Goal: Task Accomplishment & Management: Manage account settings

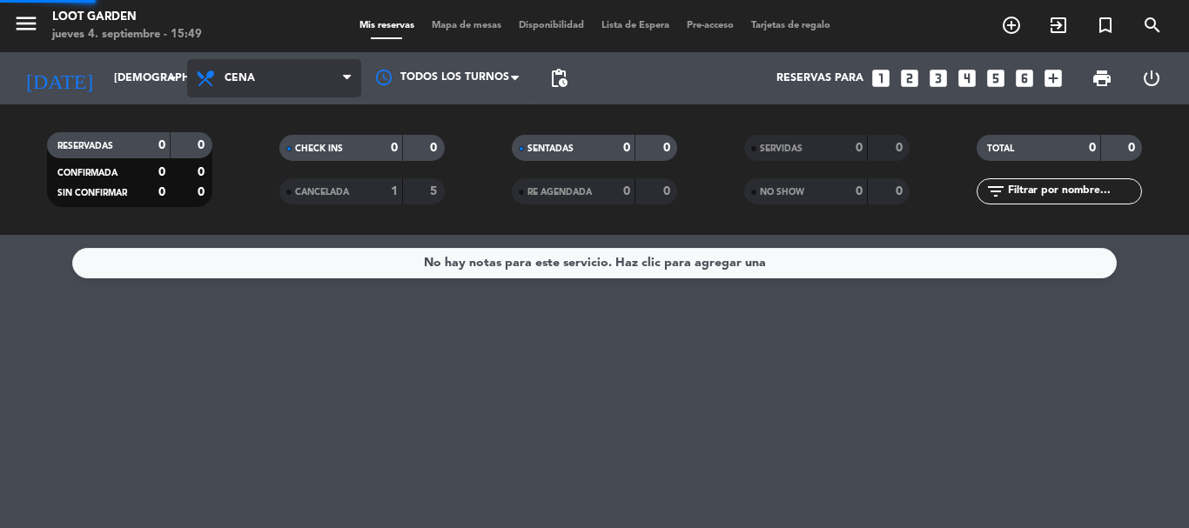
click at [281, 225] on div "menu Loot Garden [DATE] 4. septiembre - 15:49 Mis reservas Mapa de mesas Dispon…" at bounding box center [594, 117] width 1189 height 235
click at [301, 84] on span "Cena" at bounding box center [274, 78] width 174 height 38
click at [286, 188] on div "menu Loot Garden [DATE] 4. septiembre - 15:49 Mis reservas Mapa de mesas Dispon…" at bounding box center [594, 117] width 1189 height 235
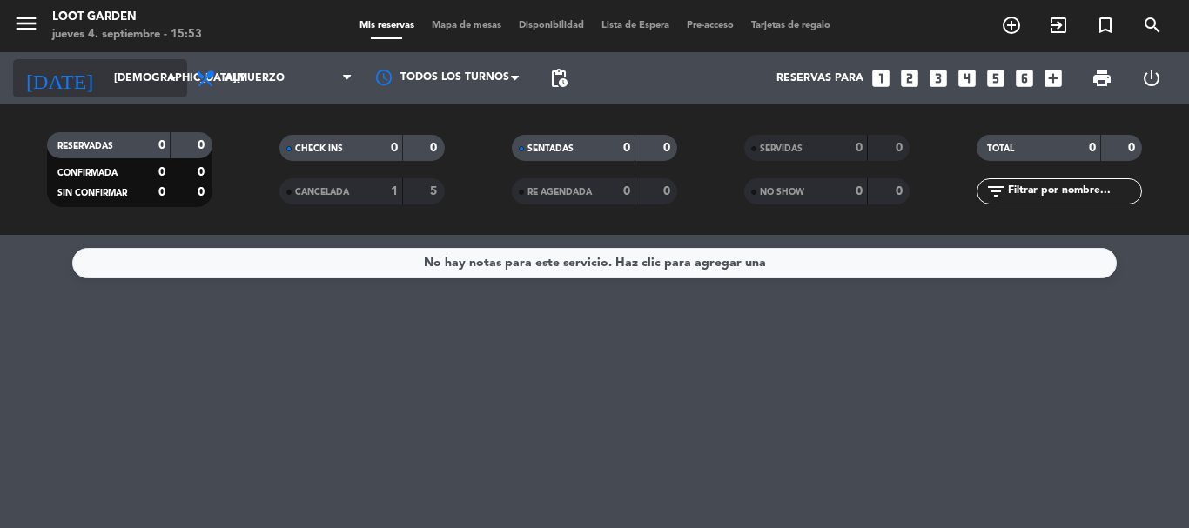
click at [112, 62] on div "[DATE] [DATE] arrow_drop_down" at bounding box center [100, 78] width 174 height 38
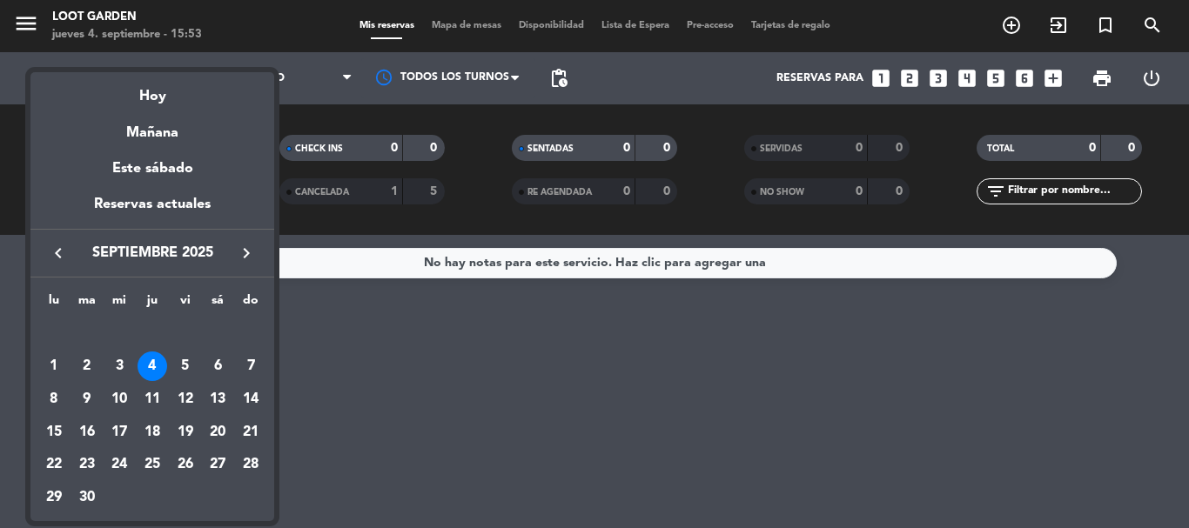
click at [64, 243] on icon "keyboard_arrow_left" at bounding box center [58, 253] width 21 height 21
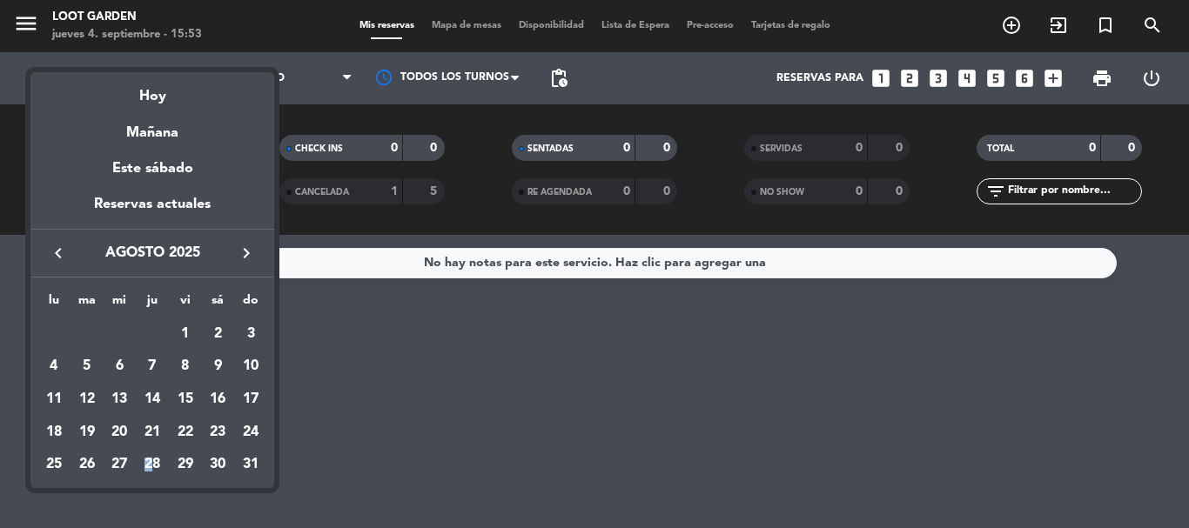
click at [149, 459] on div "28" at bounding box center [153, 466] width 30 height 30
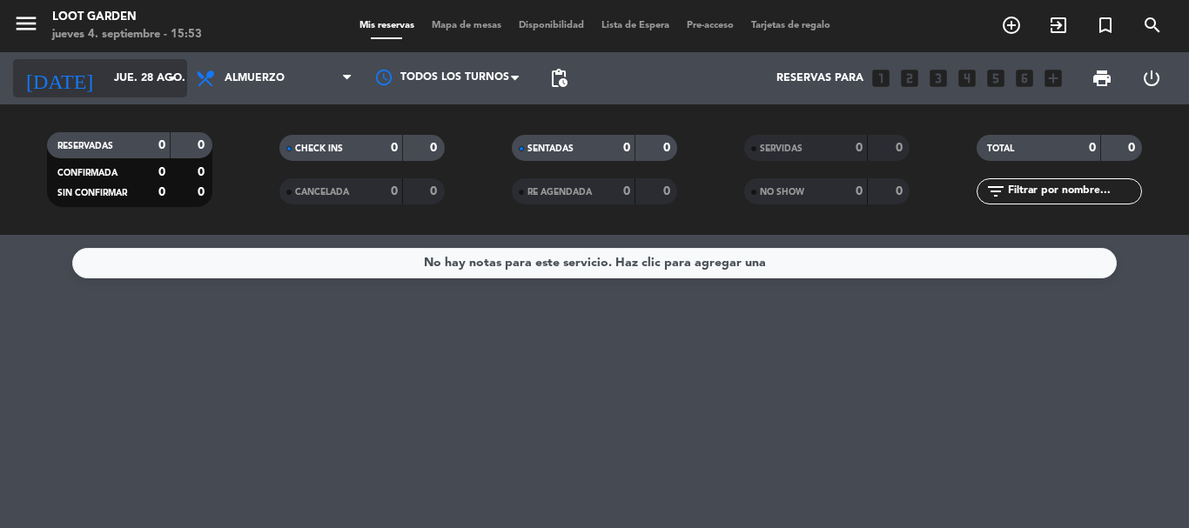
click at [133, 77] on input "jue. 28 ago." at bounding box center [178, 79] width 147 height 30
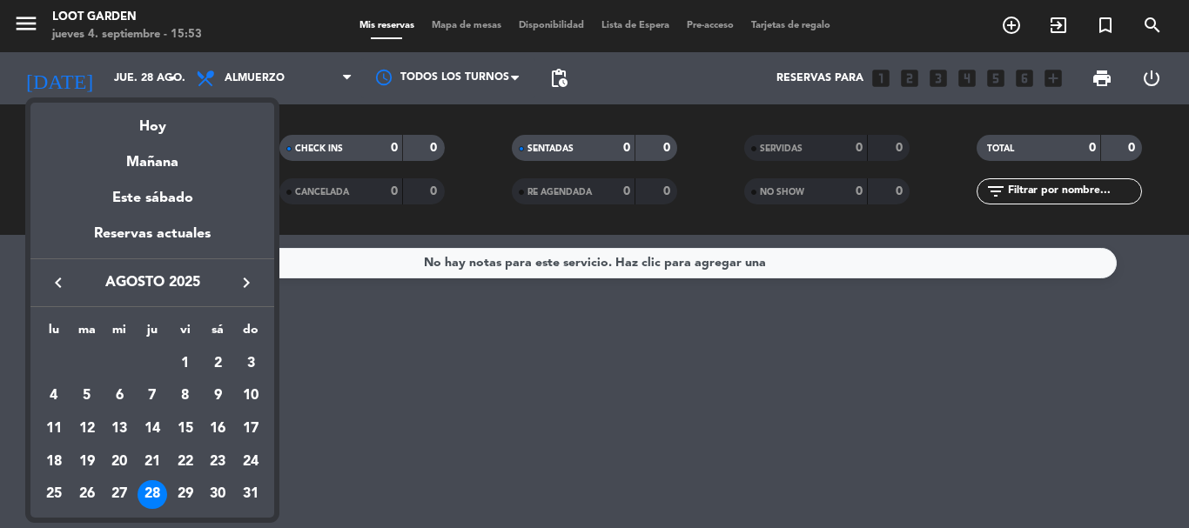
click at [153, 74] on div at bounding box center [594, 264] width 1189 height 528
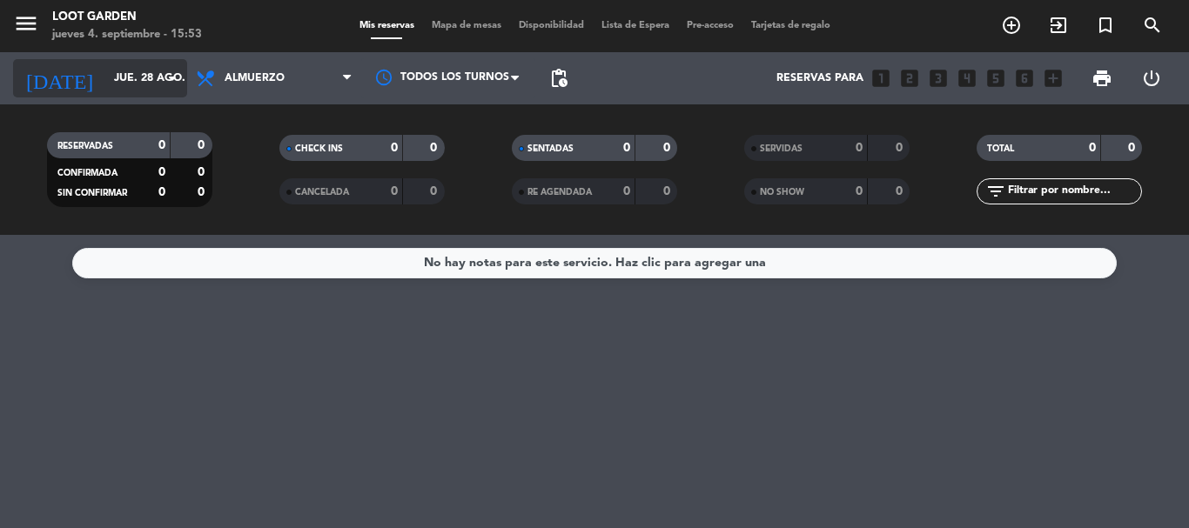
click at [158, 77] on input "jue. 28 ago." at bounding box center [178, 79] width 147 height 30
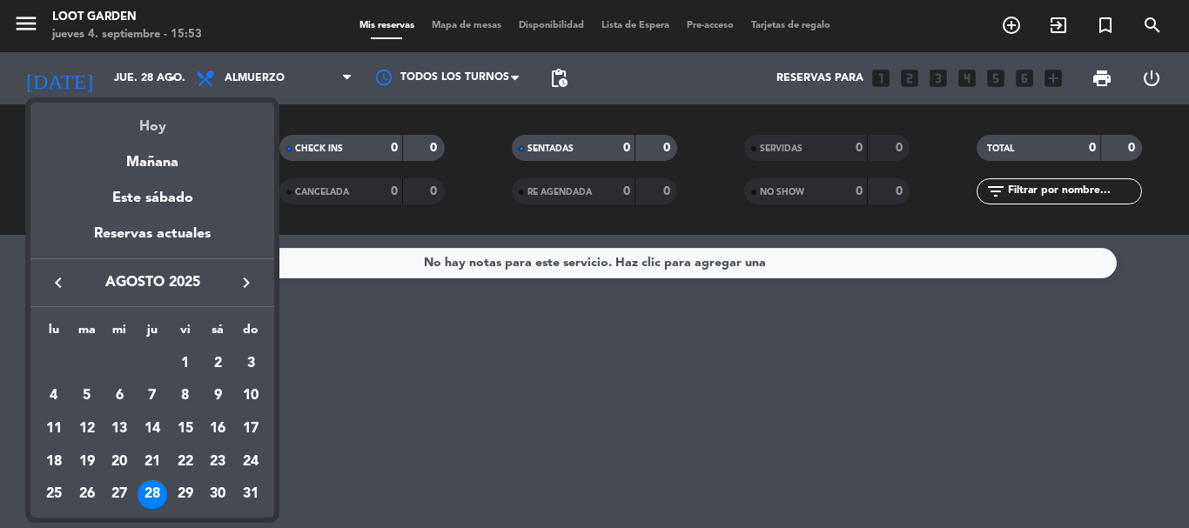
click at [153, 124] on div "Hoy" at bounding box center [152, 121] width 244 height 36
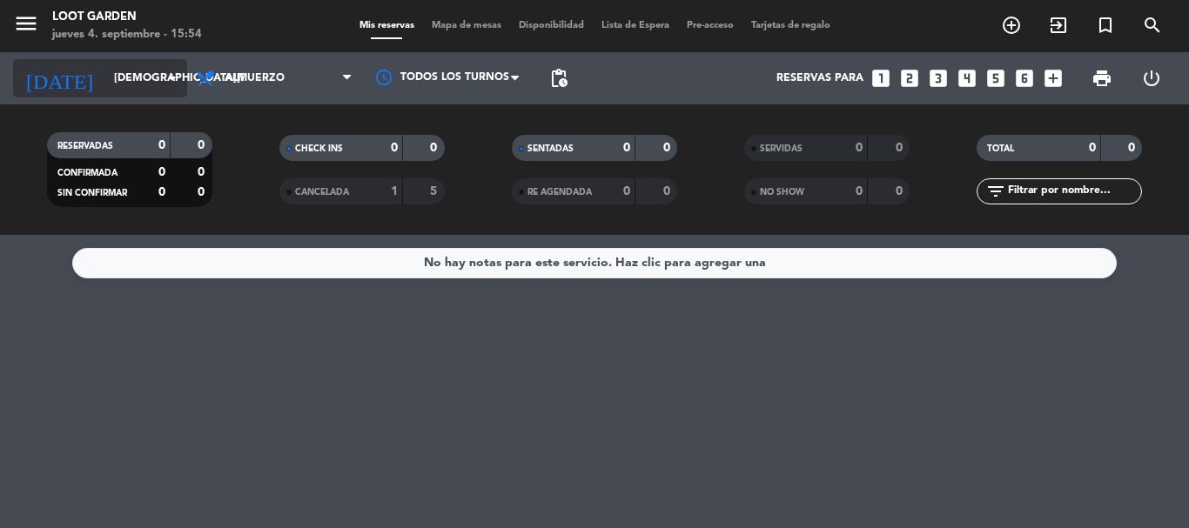
click at [105, 79] on input "[DEMOGRAPHIC_DATA][DATE]" at bounding box center [178, 79] width 147 height 30
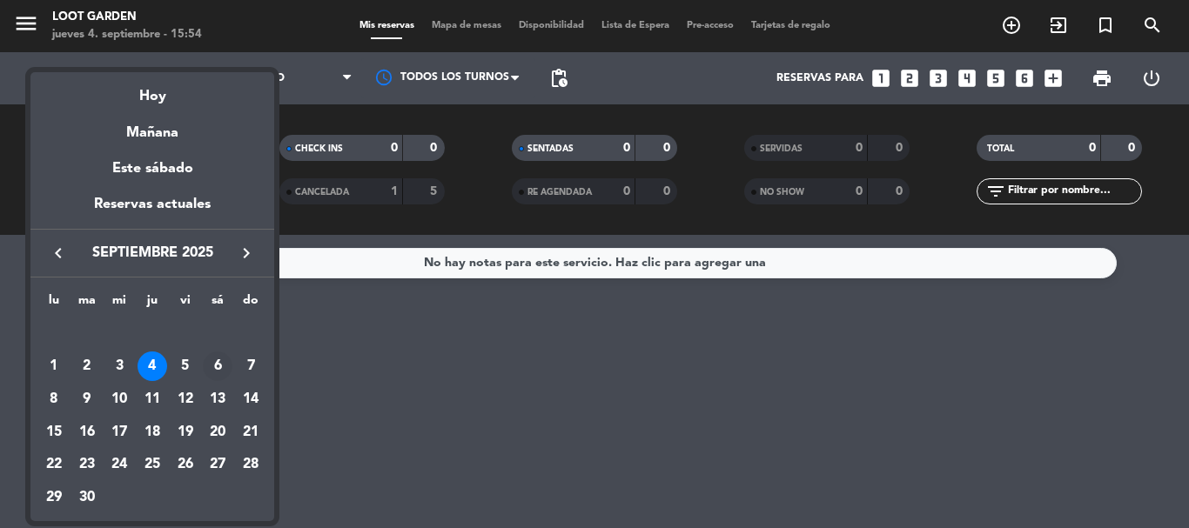
click at [212, 363] on div "6" at bounding box center [218, 367] width 30 height 30
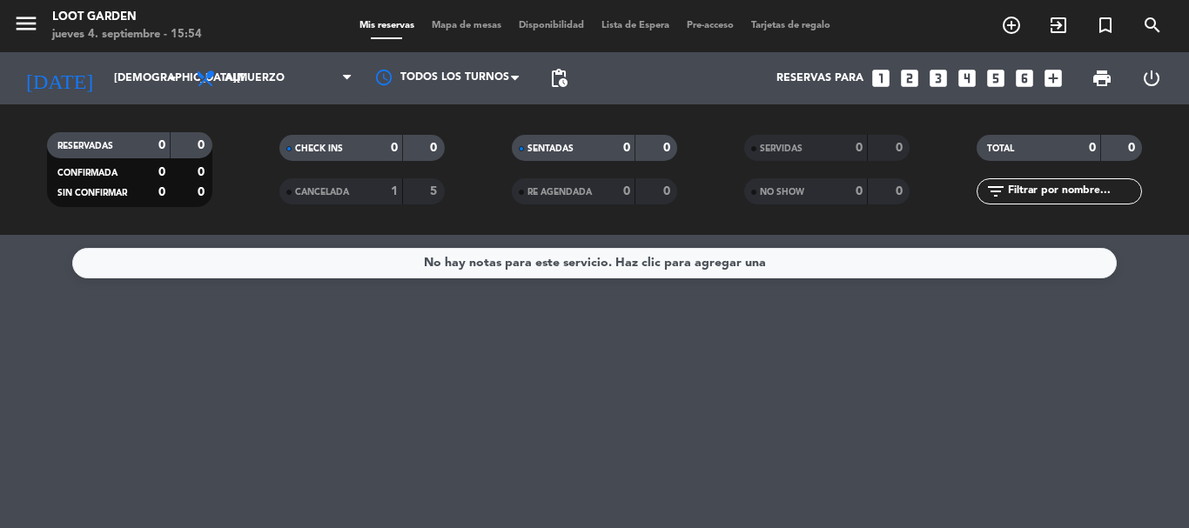
type input "[DATE]"
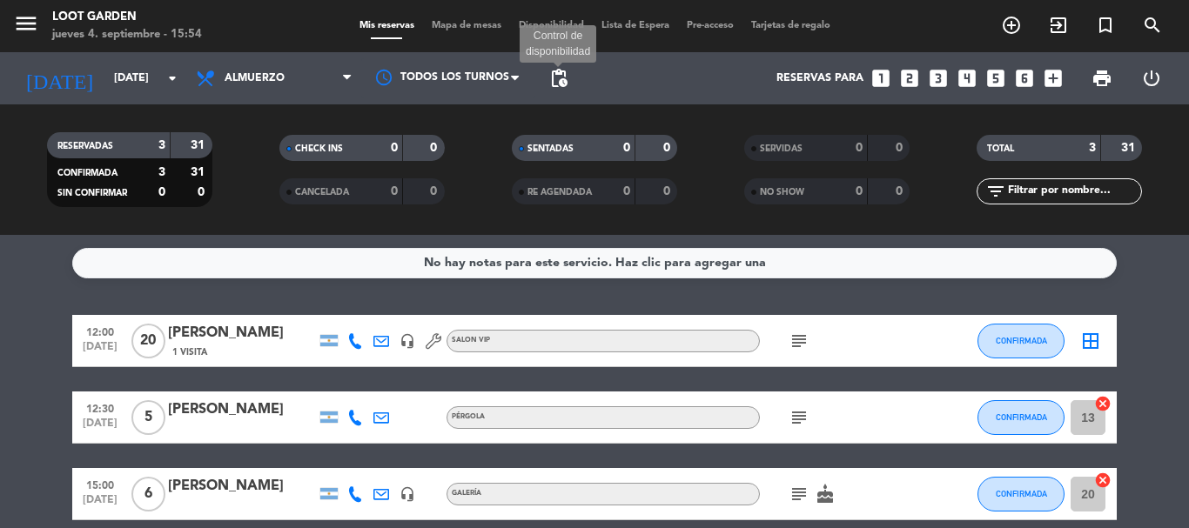
click at [559, 81] on span "pending_actions" at bounding box center [558, 78] width 21 height 21
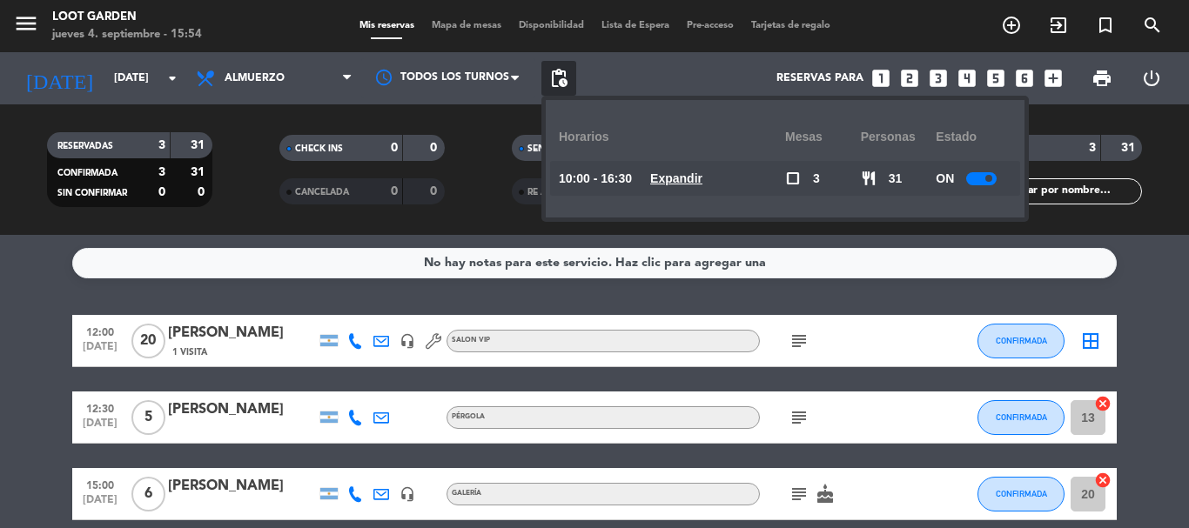
click at [678, 178] on u "Expandir" at bounding box center [676, 178] width 52 height 14
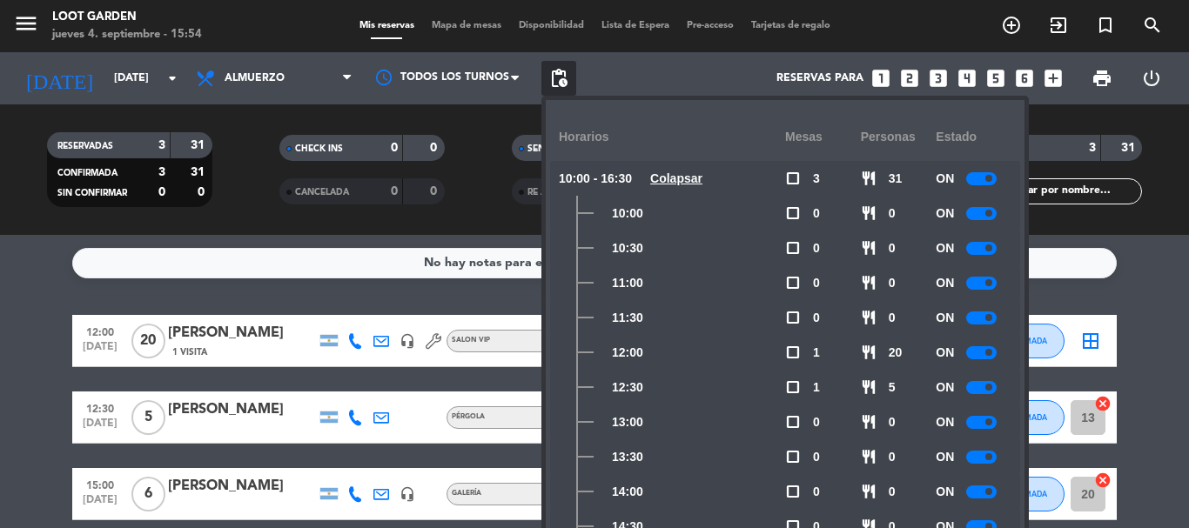
click at [690, 174] on u "Colapsar" at bounding box center [676, 178] width 52 height 14
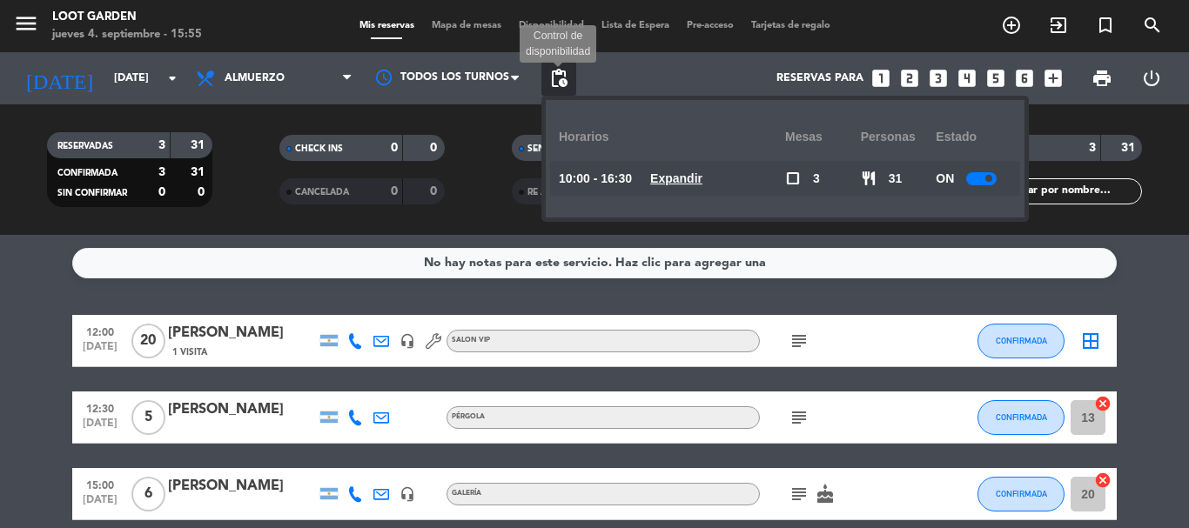
click at [563, 84] on span "pending_actions" at bounding box center [558, 78] width 21 height 21
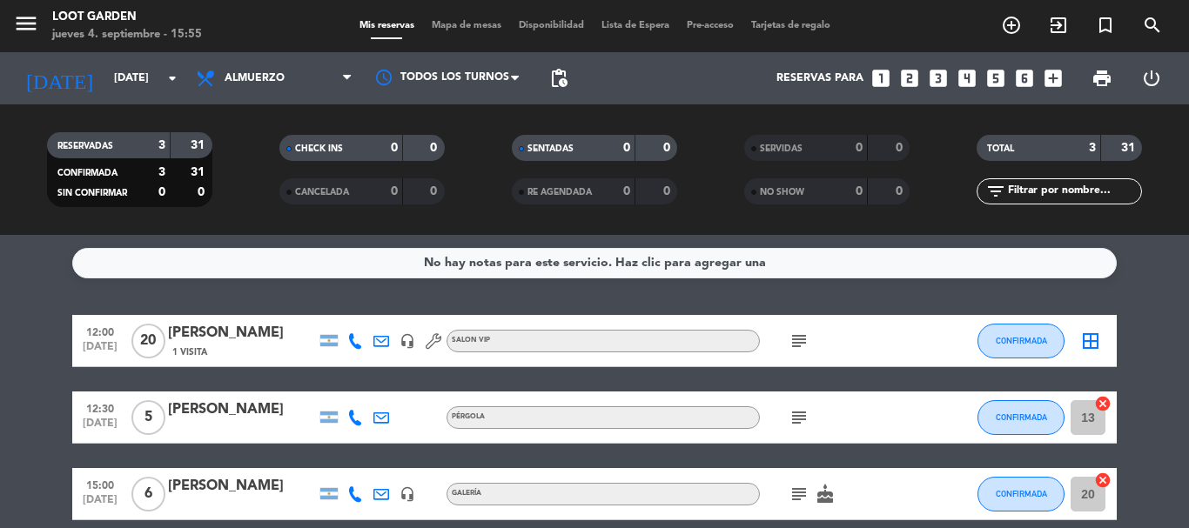
click at [937, 73] on icon "looks_3" at bounding box center [938, 78] width 23 height 23
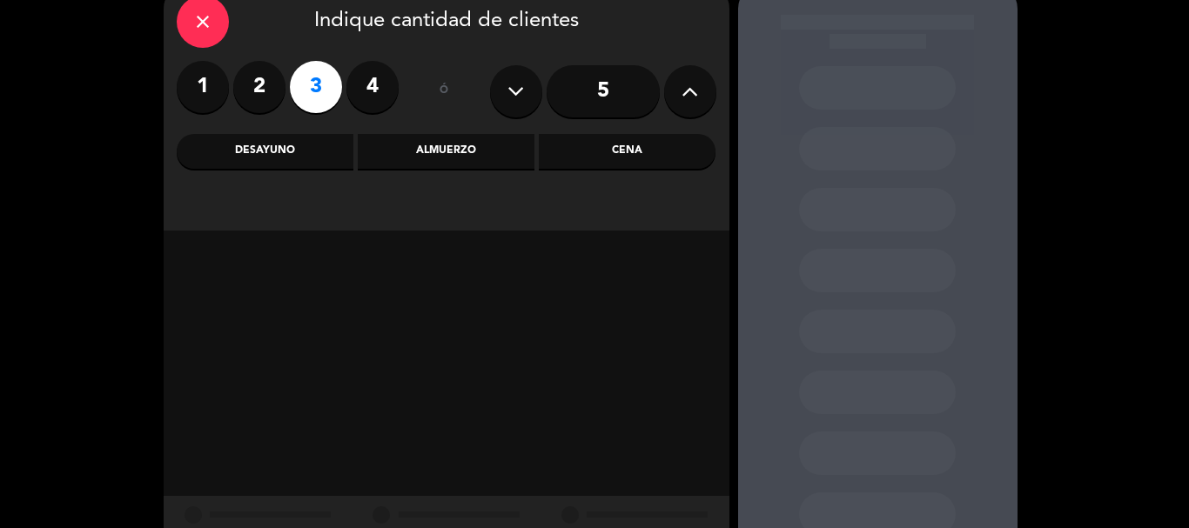
click at [460, 140] on div "Almuerzo" at bounding box center [446, 151] width 177 height 35
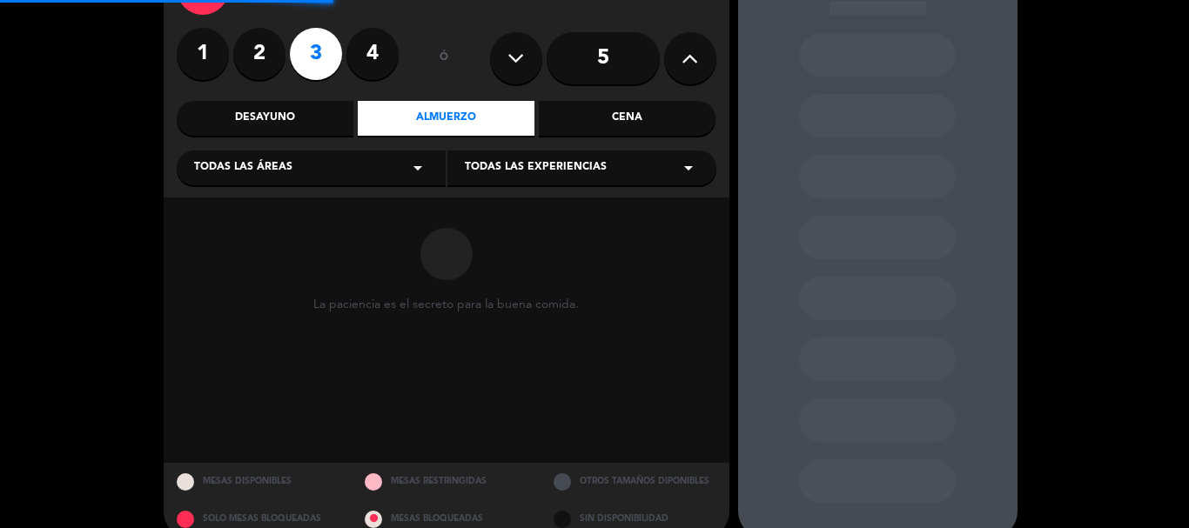
scroll to position [147, 0]
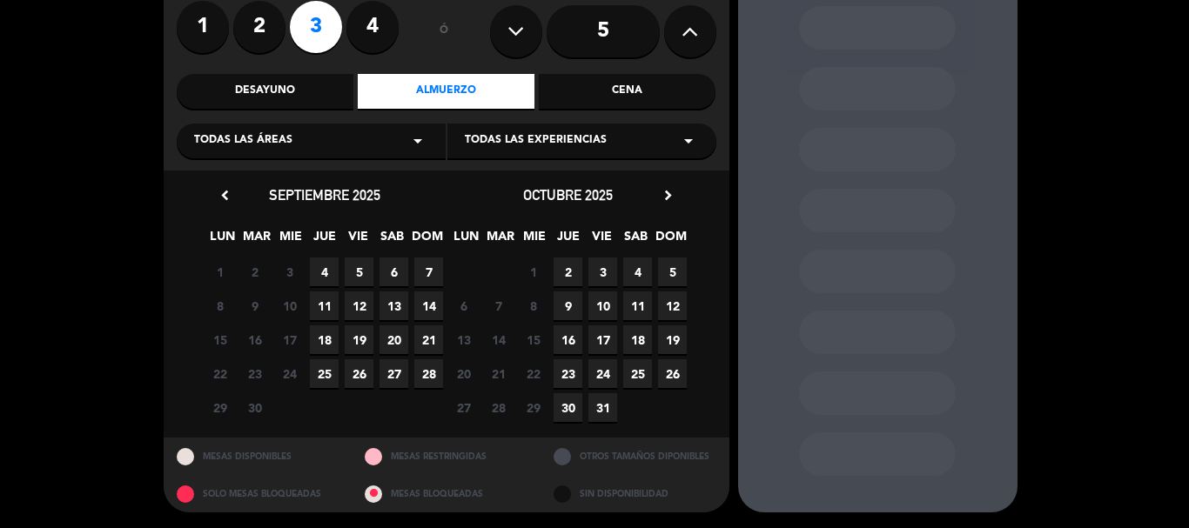
click at [391, 272] on span "6" at bounding box center [394, 272] width 29 height 29
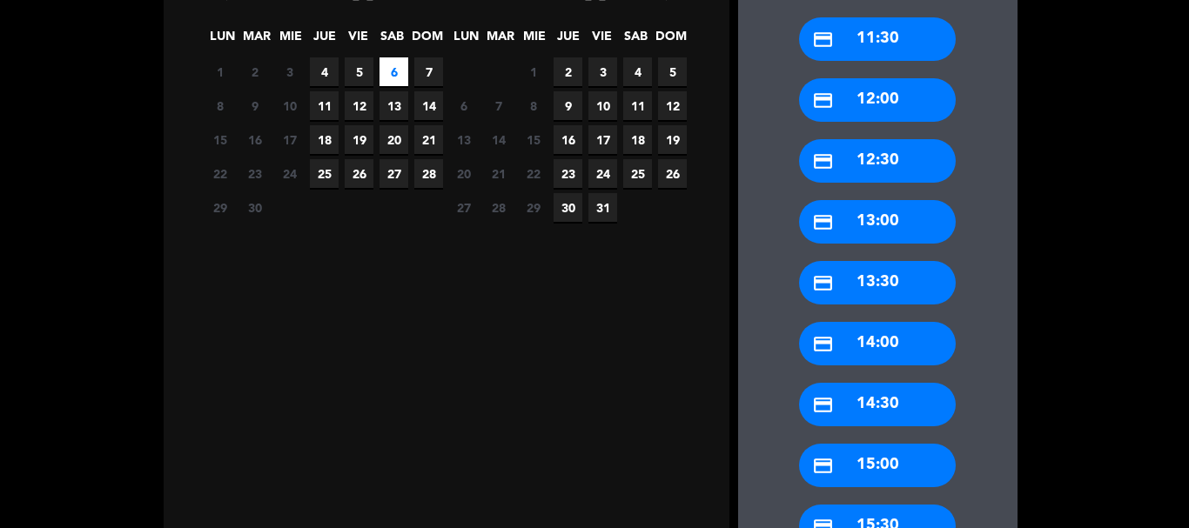
scroll to position [348, 0]
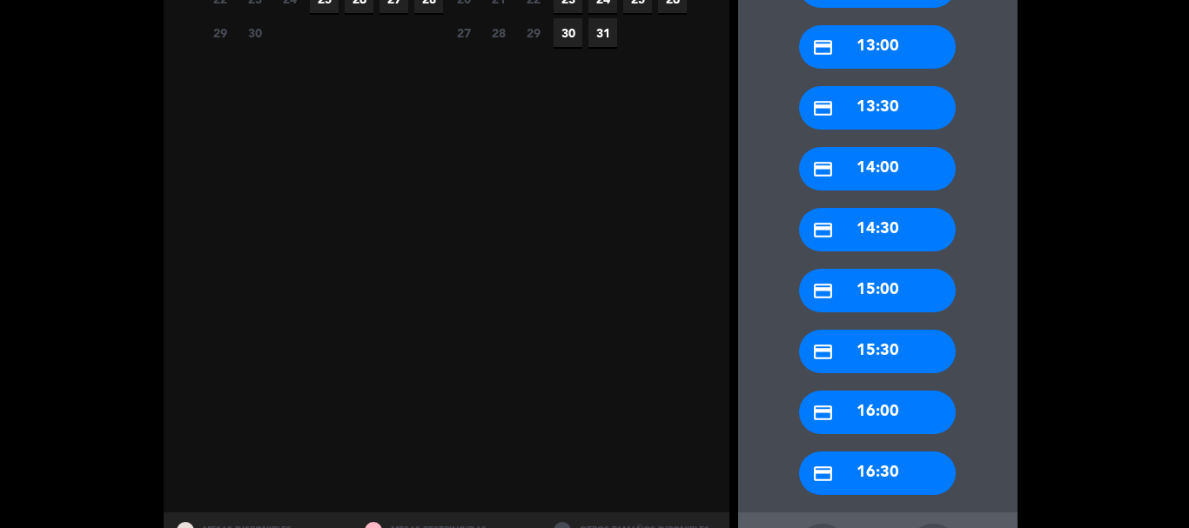
click at [877, 421] on div "credit_card 16:00" at bounding box center [877, 413] width 157 height 44
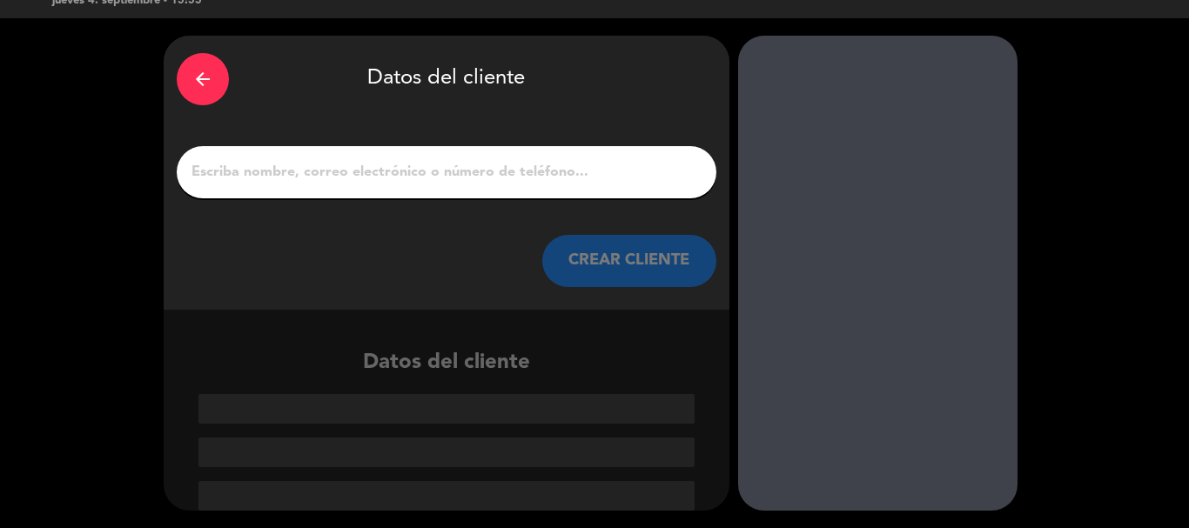
click at [201, 91] on div "arrow_back" at bounding box center [203, 79] width 52 height 52
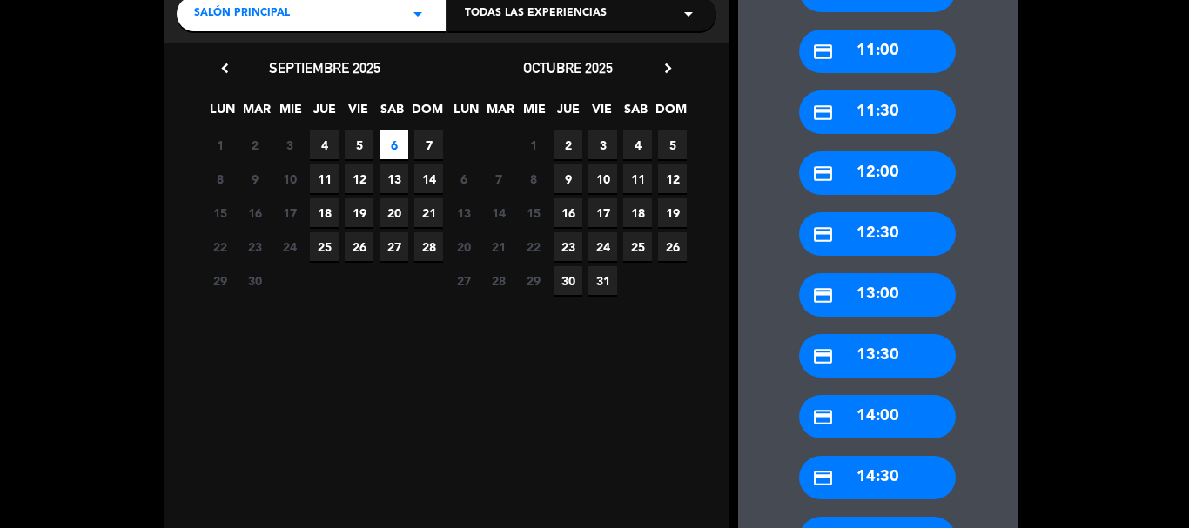
scroll to position [0, 0]
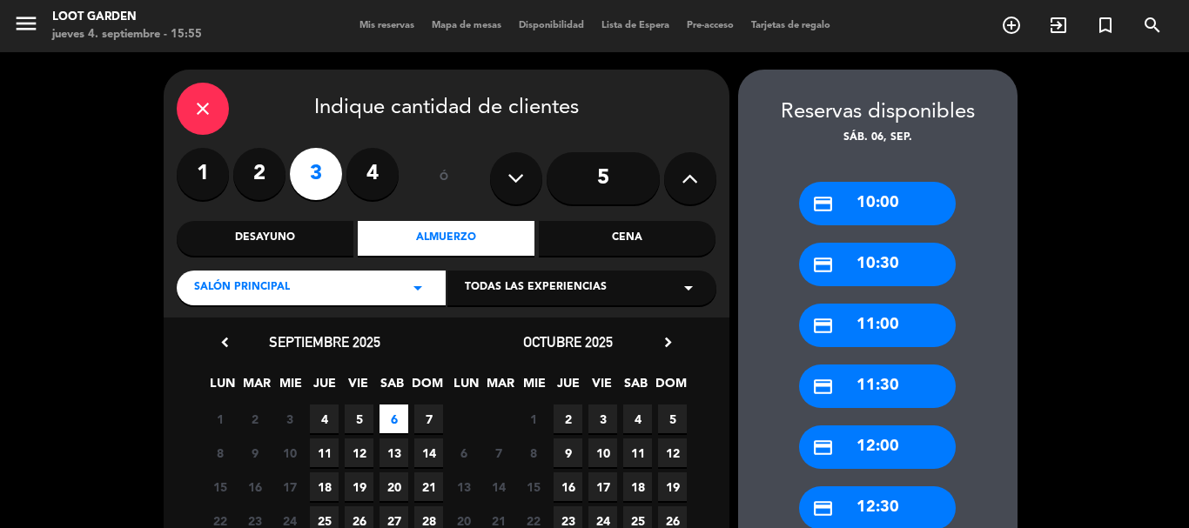
click at [196, 106] on icon "close" at bounding box center [202, 108] width 21 height 21
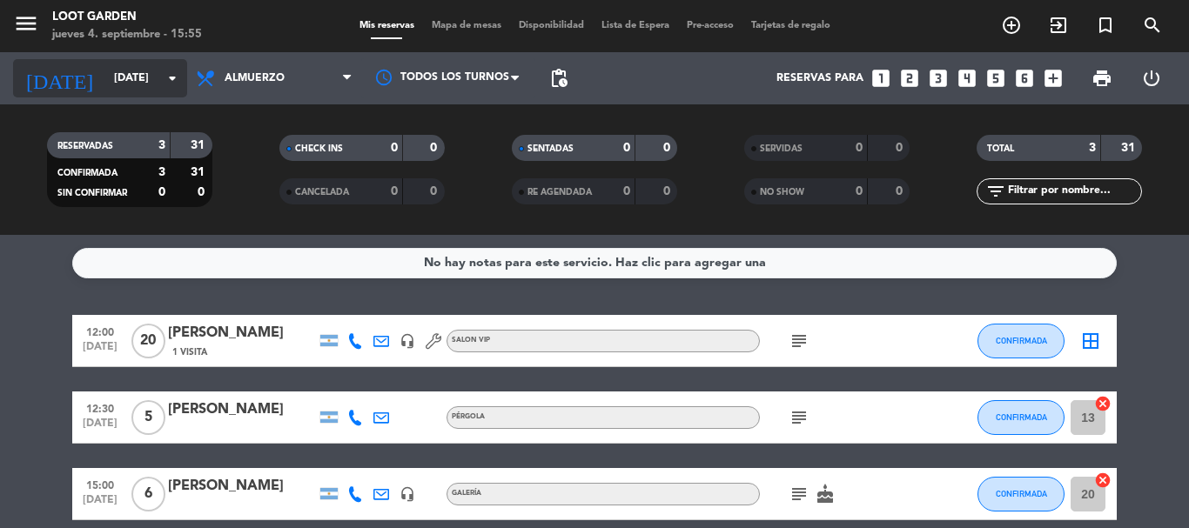
click at [137, 79] on input "[DATE]" at bounding box center [178, 79] width 147 height 30
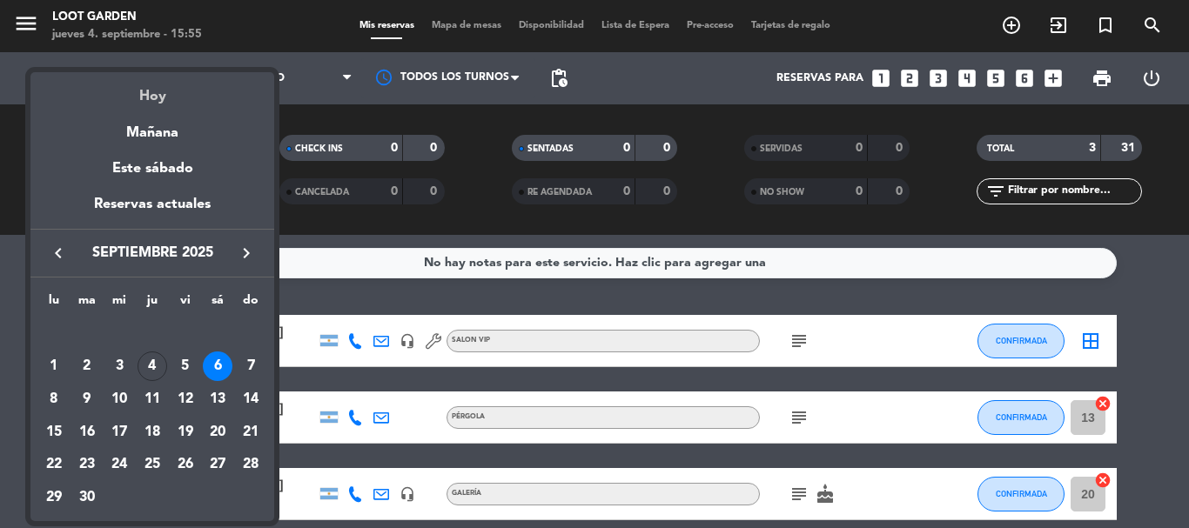
click at [151, 94] on div "Hoy" at bounding box center [152, 90] width 244 height 36
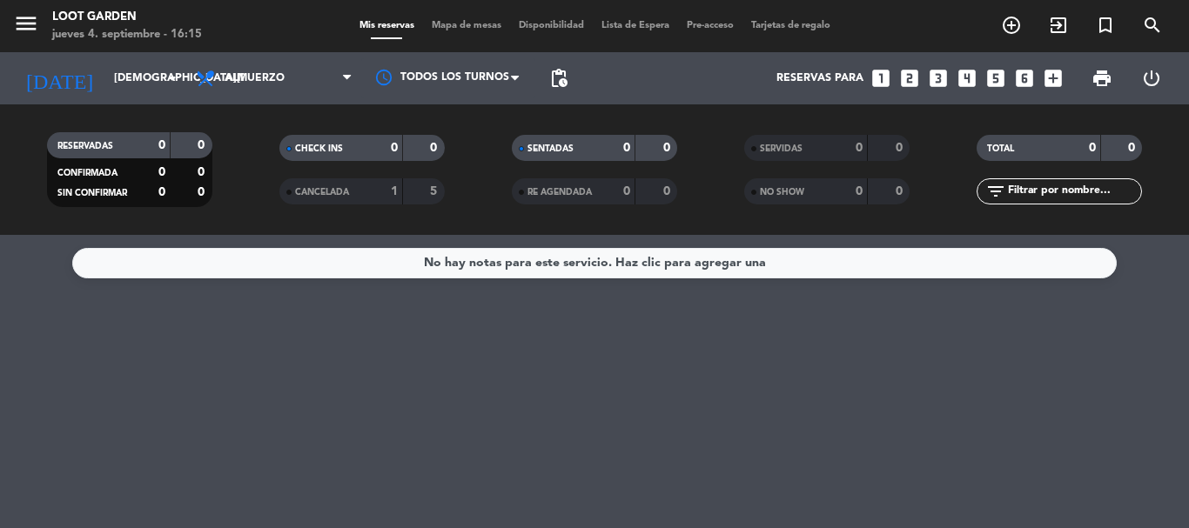
click at [271, 115] on div "RESERVADAS 0 0 CONFIRMADA 0 0 SIN CONFIRMAR 0 0 CHECK INS 0 0 CANCELADA 1 5 SEN…" at bounding box center [594, 169] width 1189 height 131
click at [305, 88] on span "Almuerzo" at bounding box center [274, 78] width 174 height 38
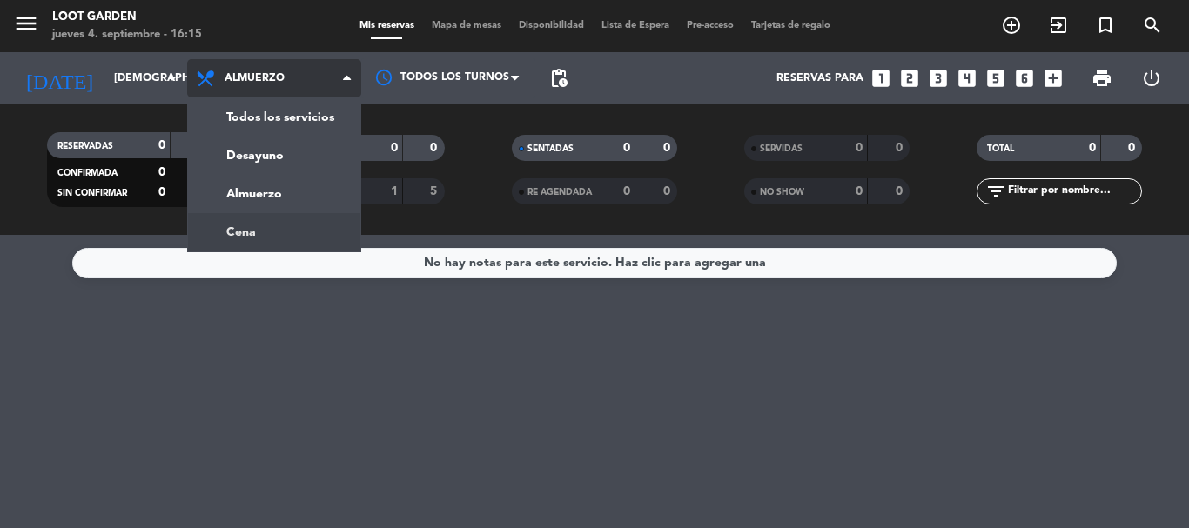
click at [277, 221] on div "menu Loot Garden [DATE] 4. septiembre - 16:15 Mis reservas Mapa de mesas Dispon…" at bounding box center [594, 117] width 1189 height 235
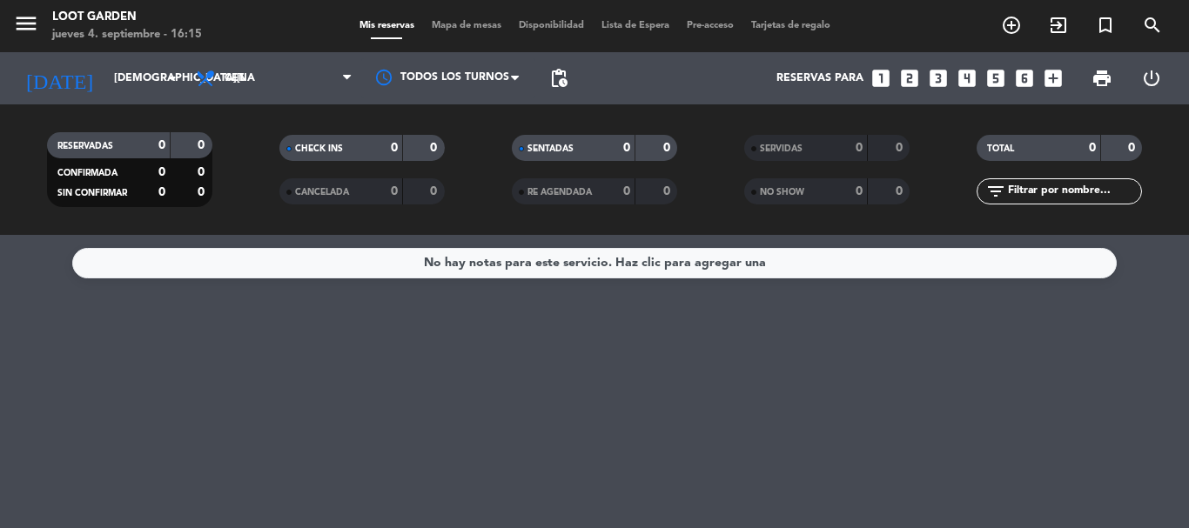
click at [312, 91] on span "Cena" at bounding box center [274, 78] width 174 height 38
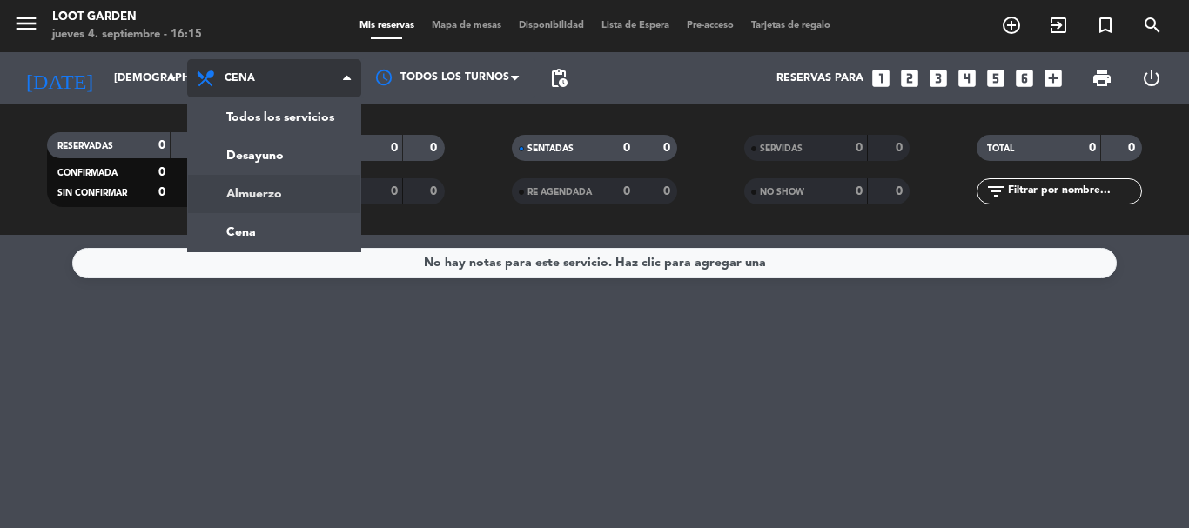
click at [272, 191] on div "menu Loot Garden [DATE] 4. septiembre - 16:15 Mis reservas Mapa de mesas Dispon…" at bounding box center [594, 117] width 1189 height 235
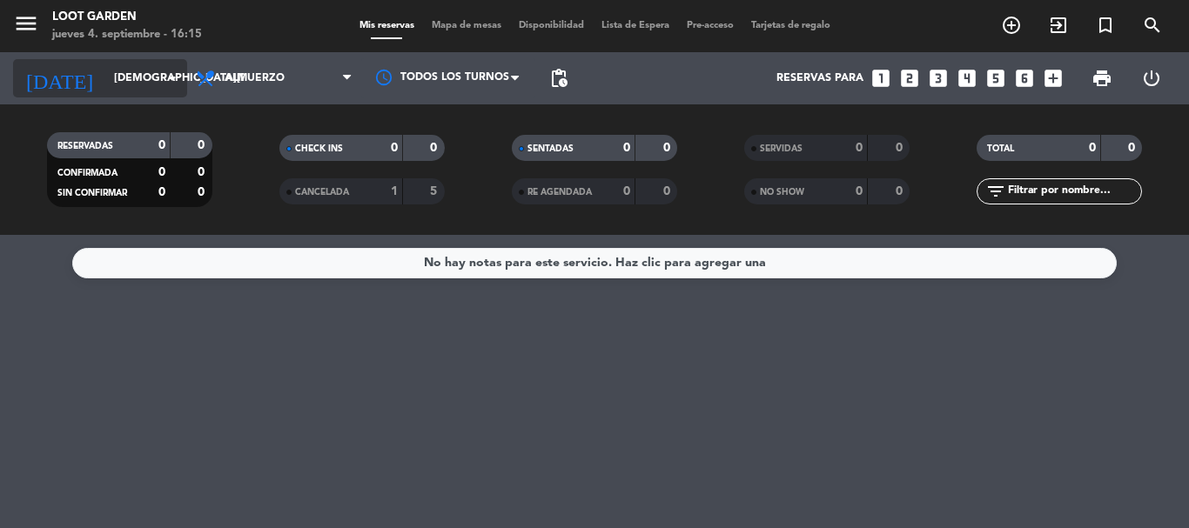
click at [171, 91] on input "[DEMOGRAPHIC_DATA][DATE]" at bounding box center [178, 79] width 147 height 30
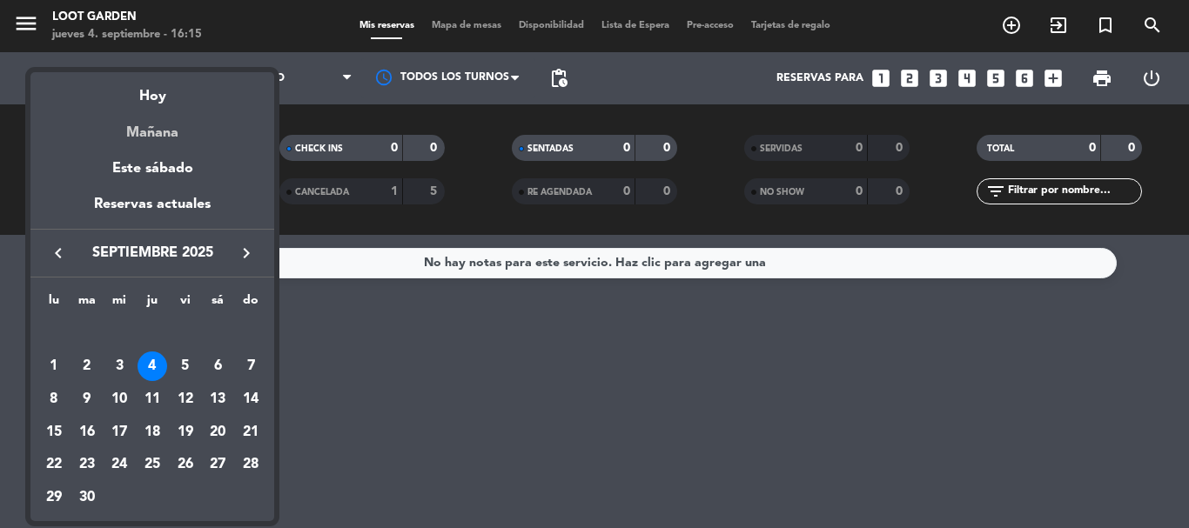
click at [165, 140] on div "Mañana" at bounding box center [152, 127] width 244 height 36
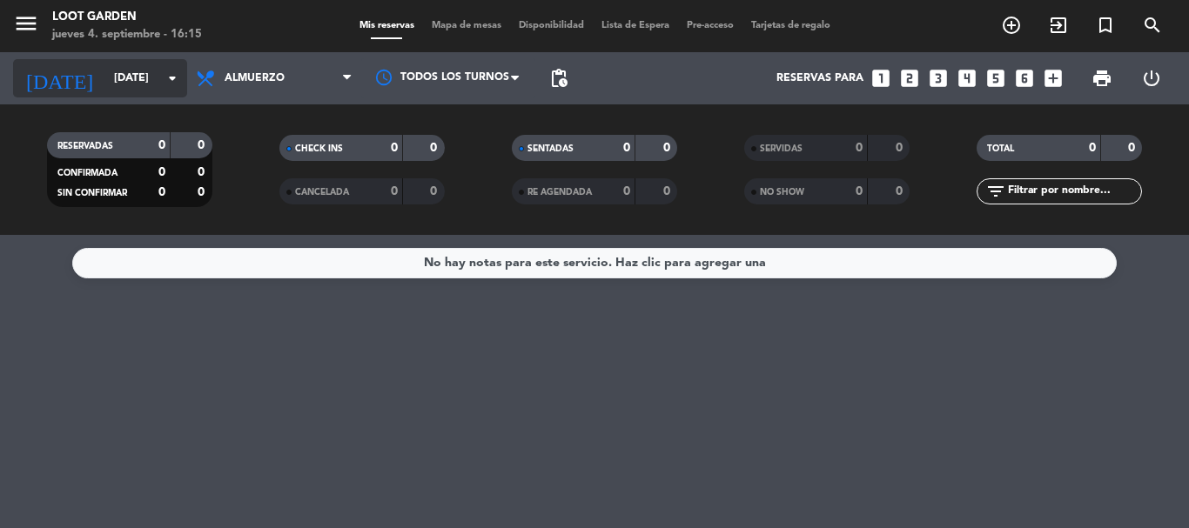
click at [140, 81] on input "[DATE]" at bounding box center [178, 79] width 147 height 30
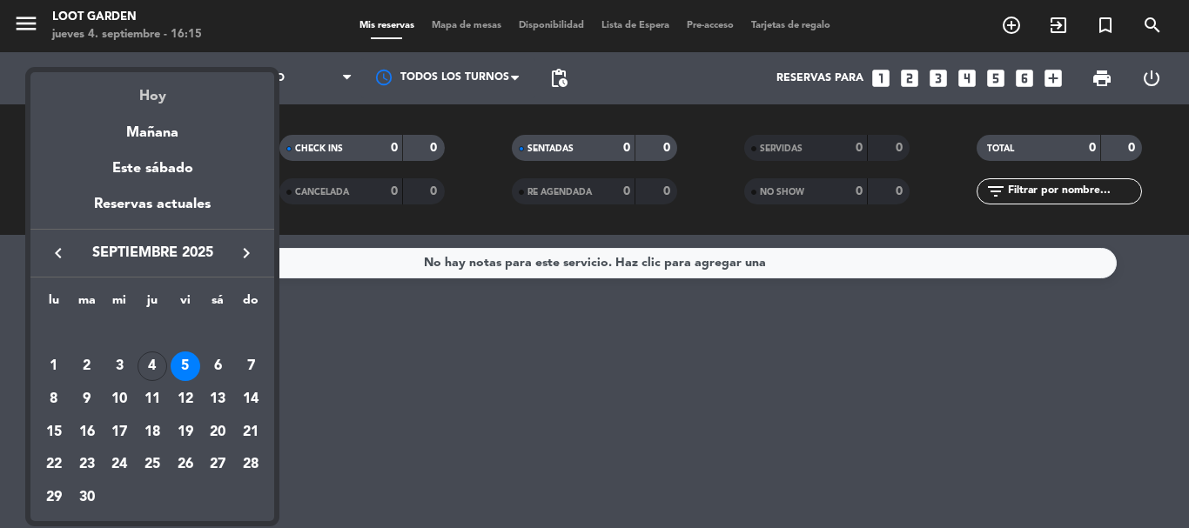
click at [140, 98] on div "Hoy" at bounding box center [152, 90] width 244 height 36
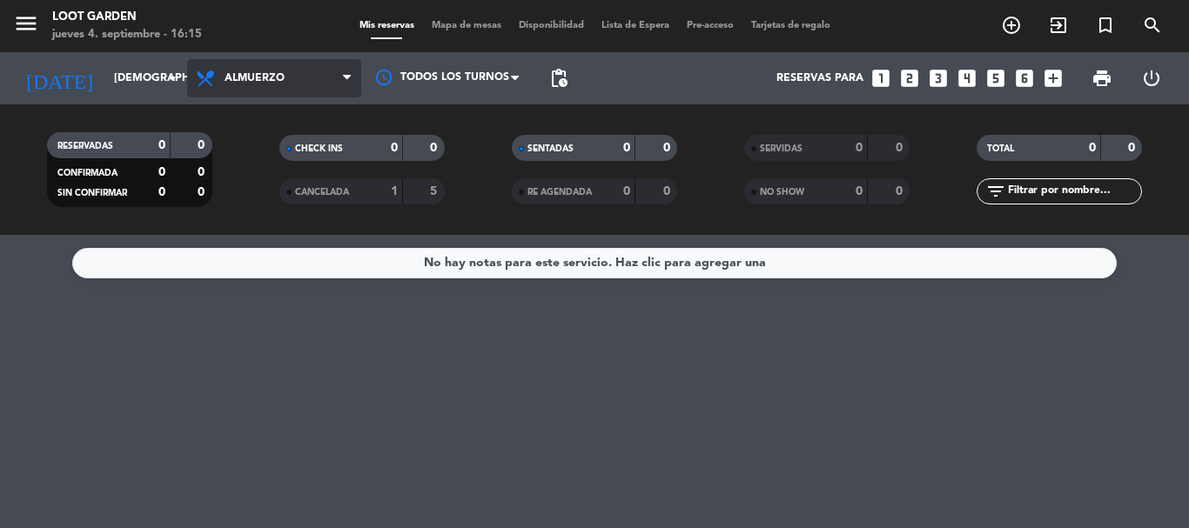
click at [232, 81] on span "Almuerzo" at bounding box center [255, 78] width 60 height 12
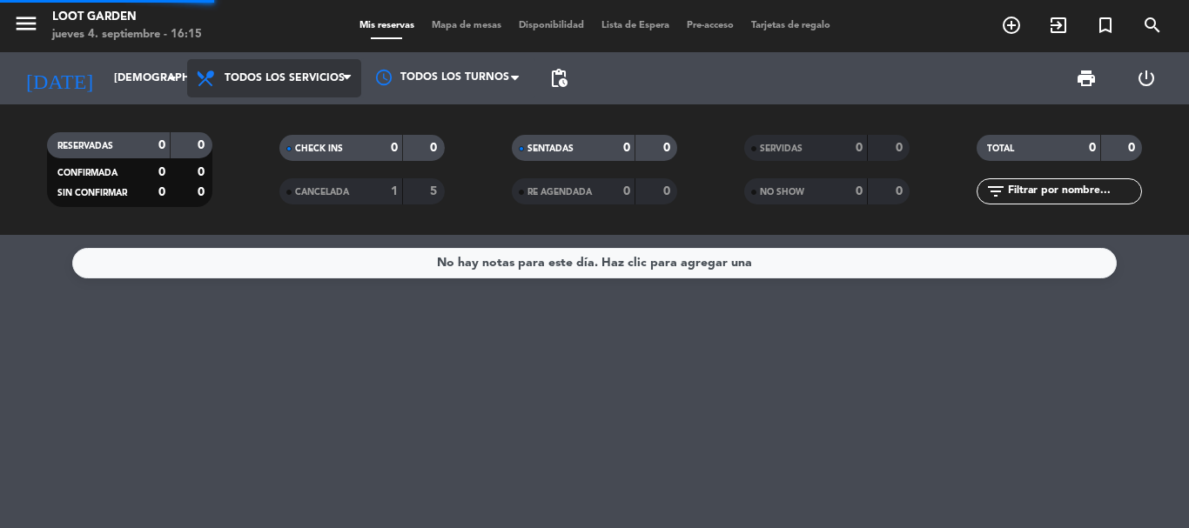
click at [291, 118] on div "menu Loot Garden [DATE] 4. septiembre - 16:15 Mis reservas Mapa de mesas Dispon…" at bounding box center [594, 117] width 1189 height 235
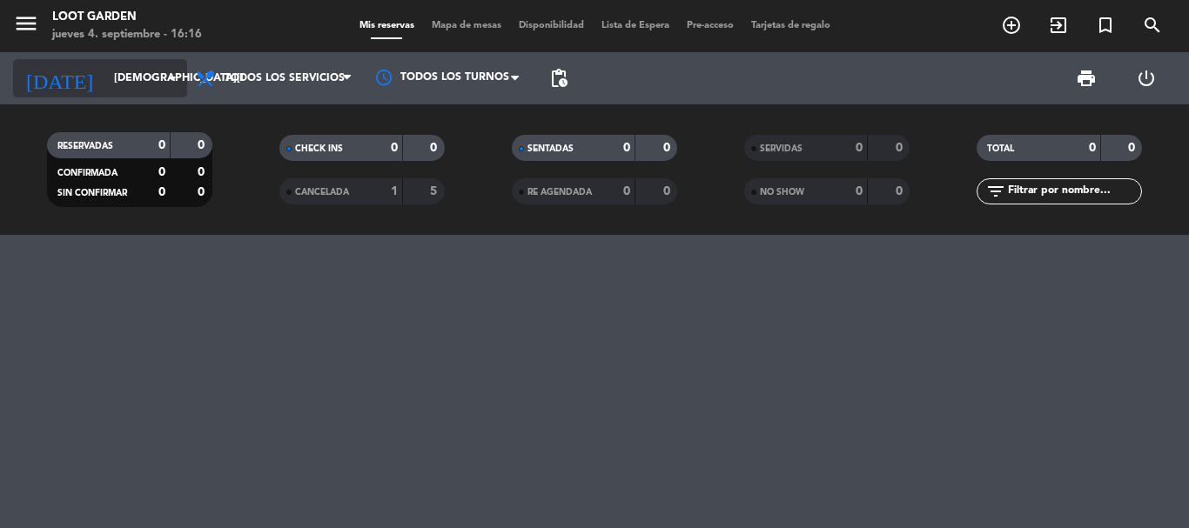
click at [105, 81] on input "[DEMOGRAPHIC_DATA][DATE]" at bounding box center [178, 79] width 147 height 30
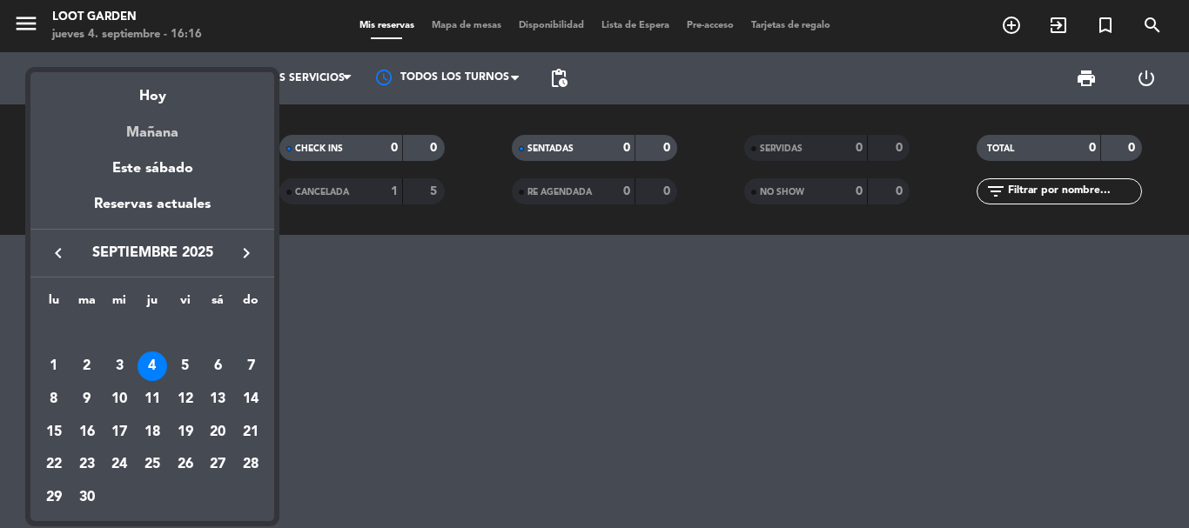
click at [147, 138] on div "Mañana" at bounding box center [152, 127] width 244 height 36
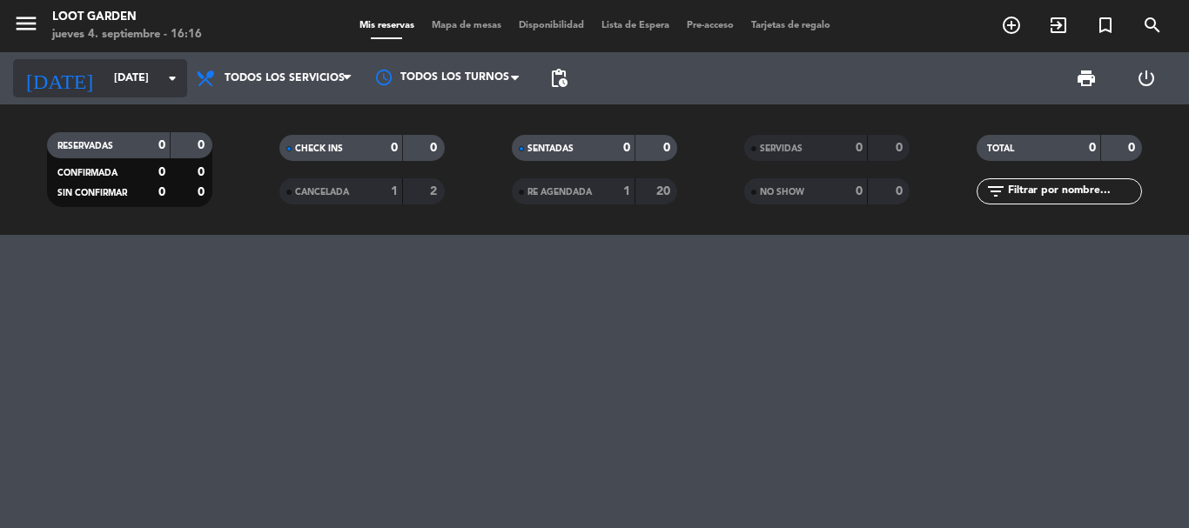
click at [118, 77] on input "[DATE]" at bounding box center [178, 79] width 147 height 30
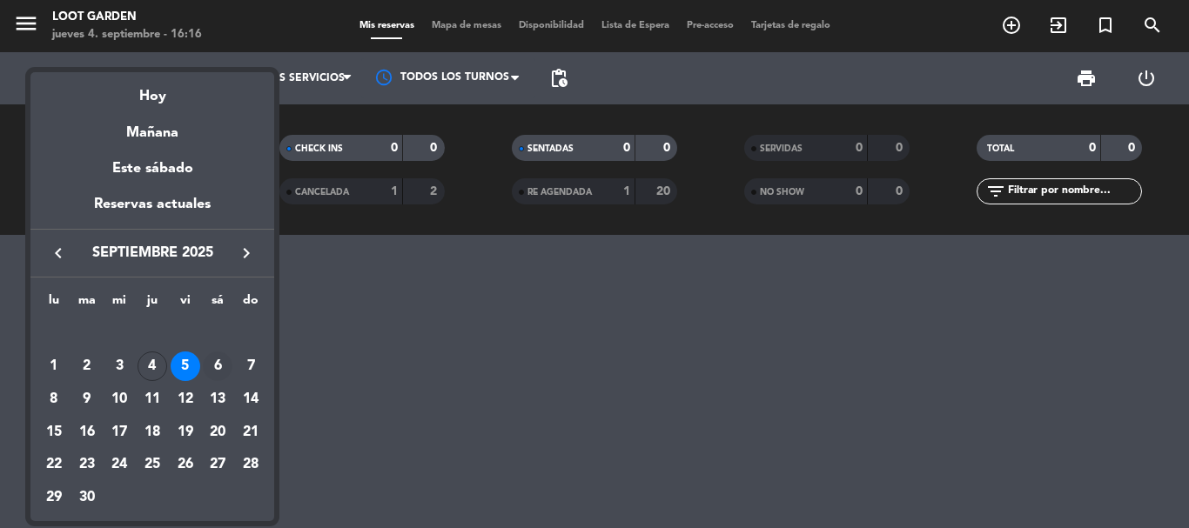
click at [218, 372] on div "6" at bounding box center [218, 367] width 30 height 30
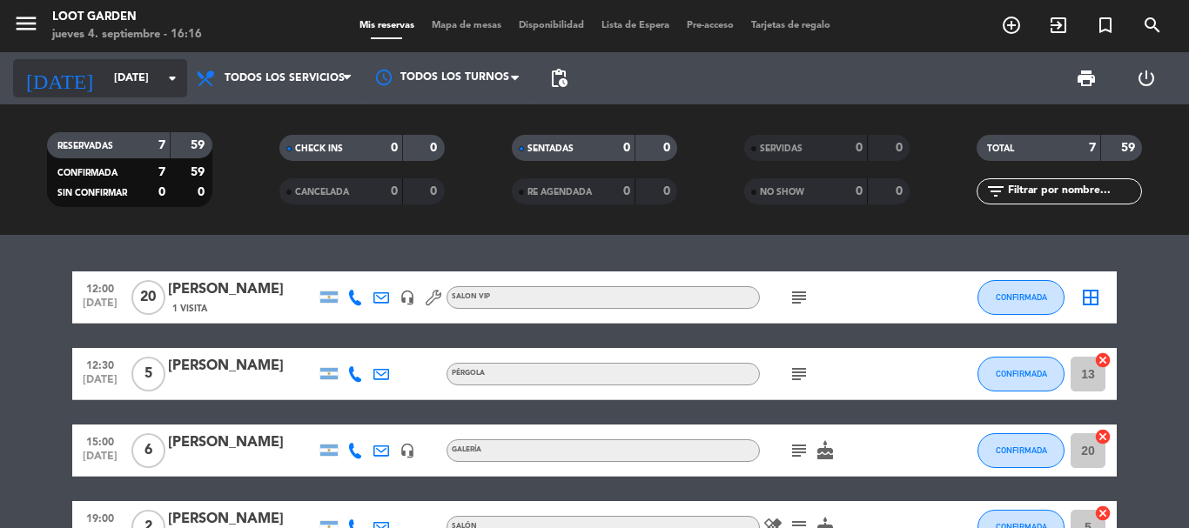
click at [114, 72] on input "[DATE]" at bounding box center [178, 79] width 147 height 30
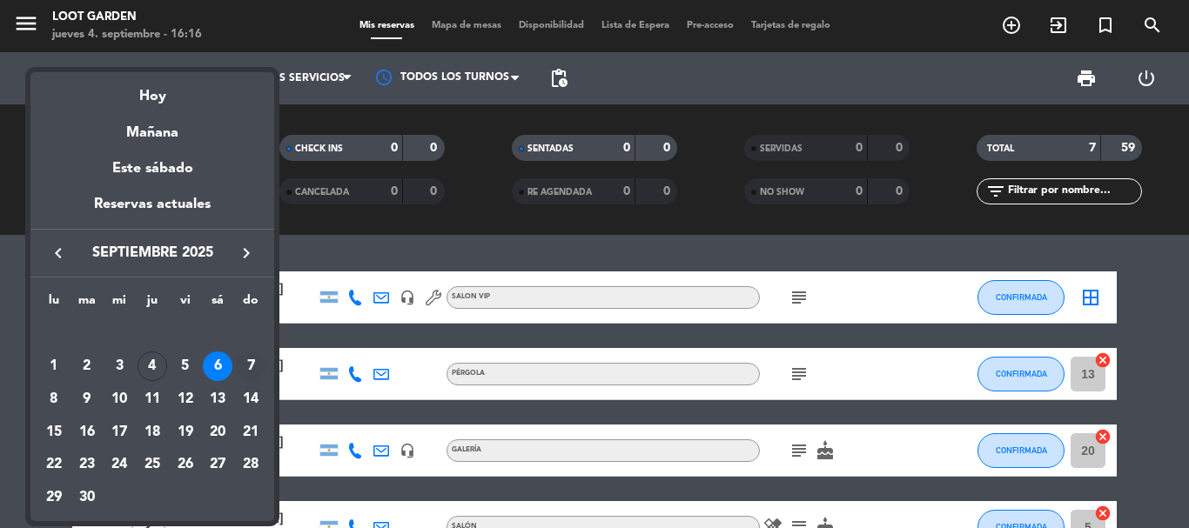
click at [251, 370] on div "7" at bounding box center [251, 367] width 30 height 30
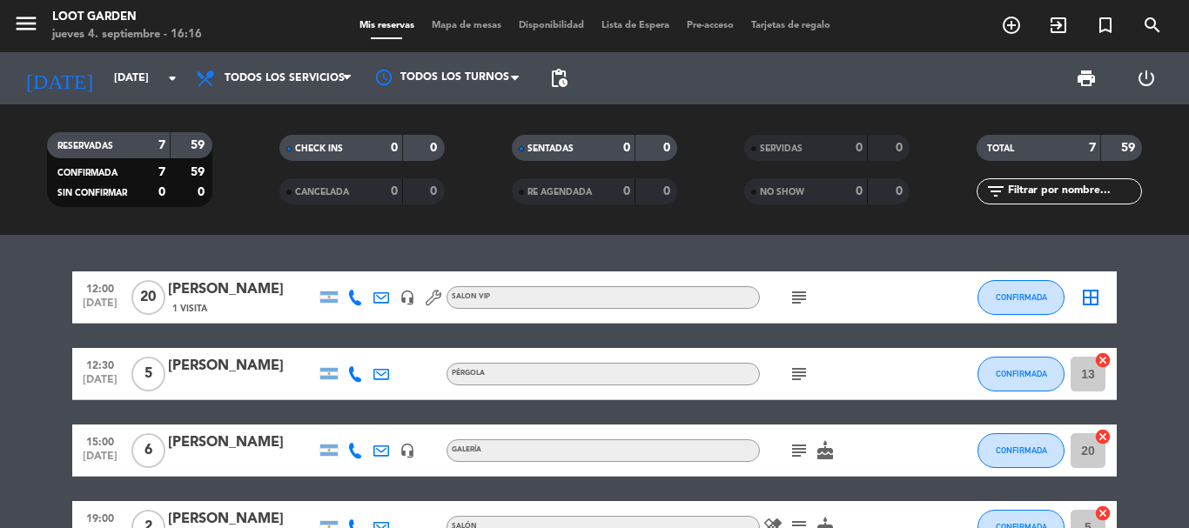
type input "[DATE]"
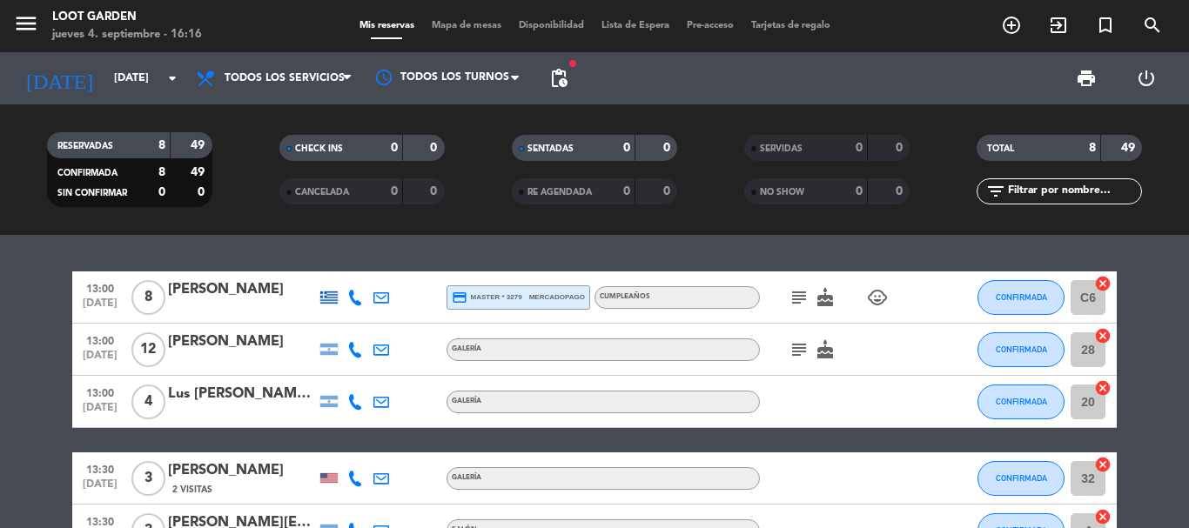
click at [798, 292] on icon "subject" at bounding box center [799, 297] width 21 height 21
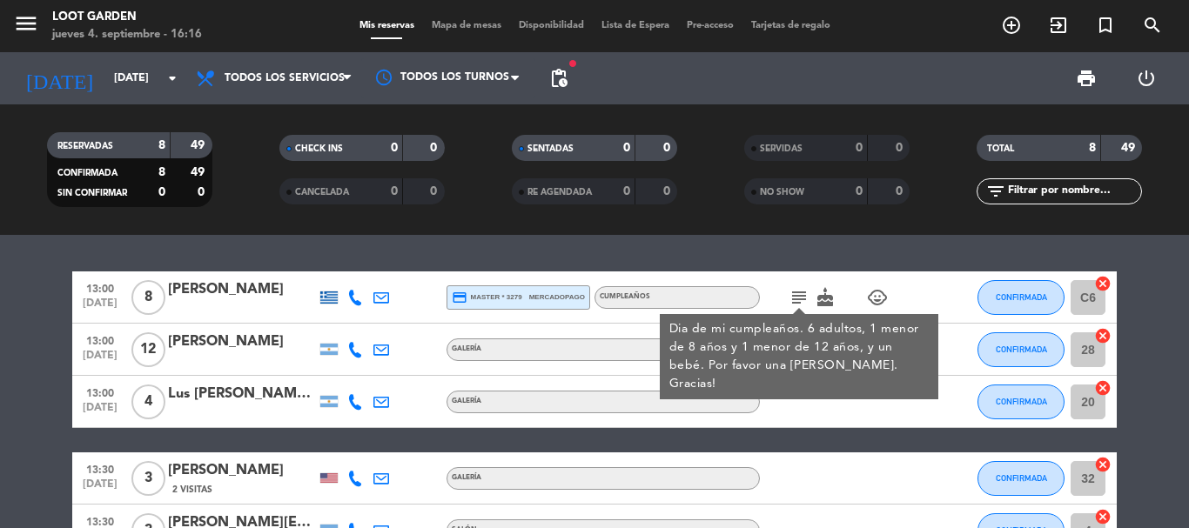
click at [798, 292] on icon "subject" at bounding box center [799, 297] width 21 height 21
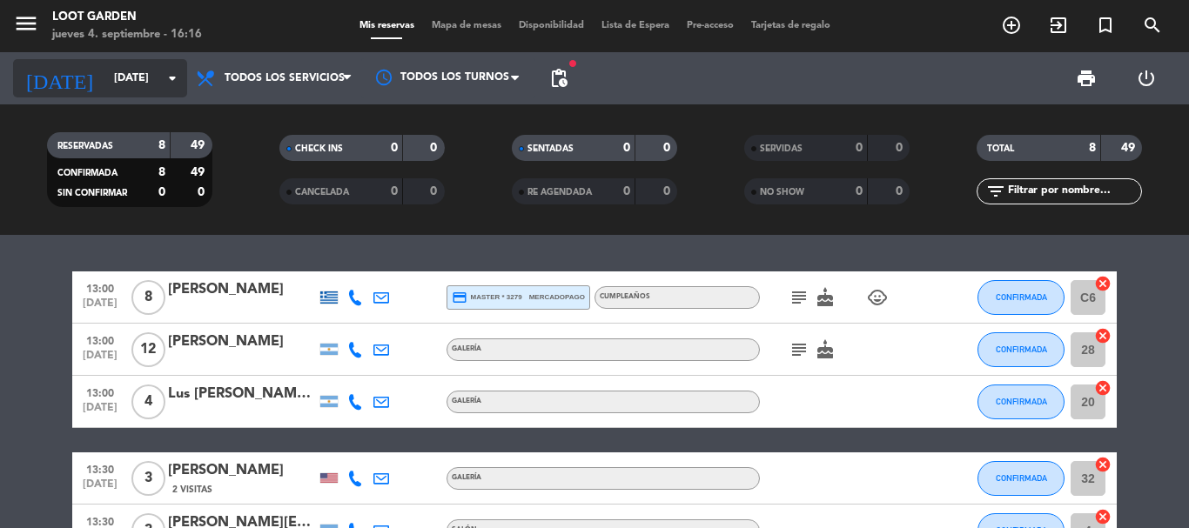
click at [127, 76] on input "[DATE]" at bounding box center [178, 79] width 147 height 30
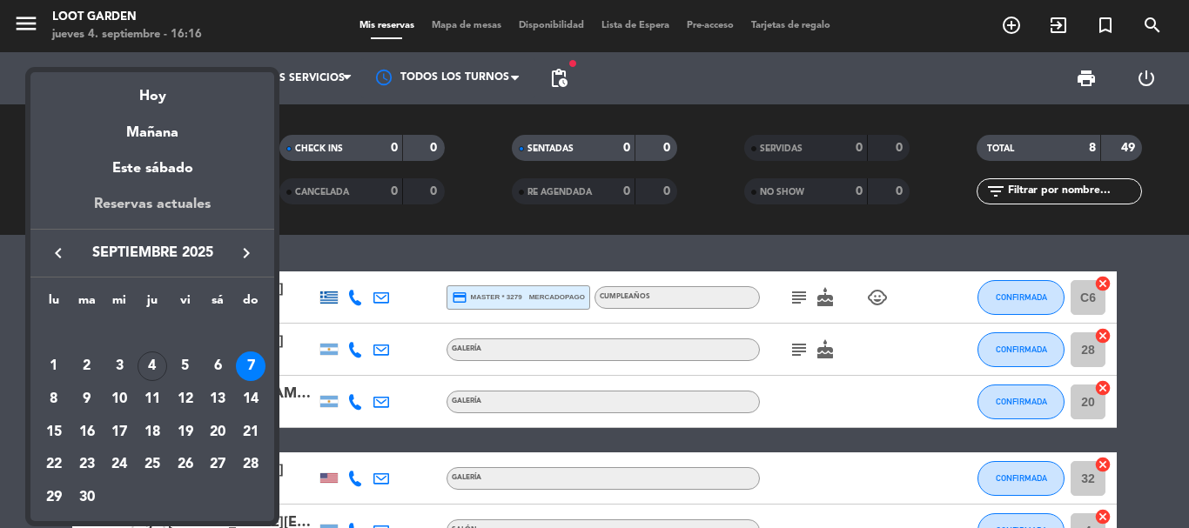
click at [160, 199] on div "Reservas actuales" at bounding box center [152, 211] width 244 height 36
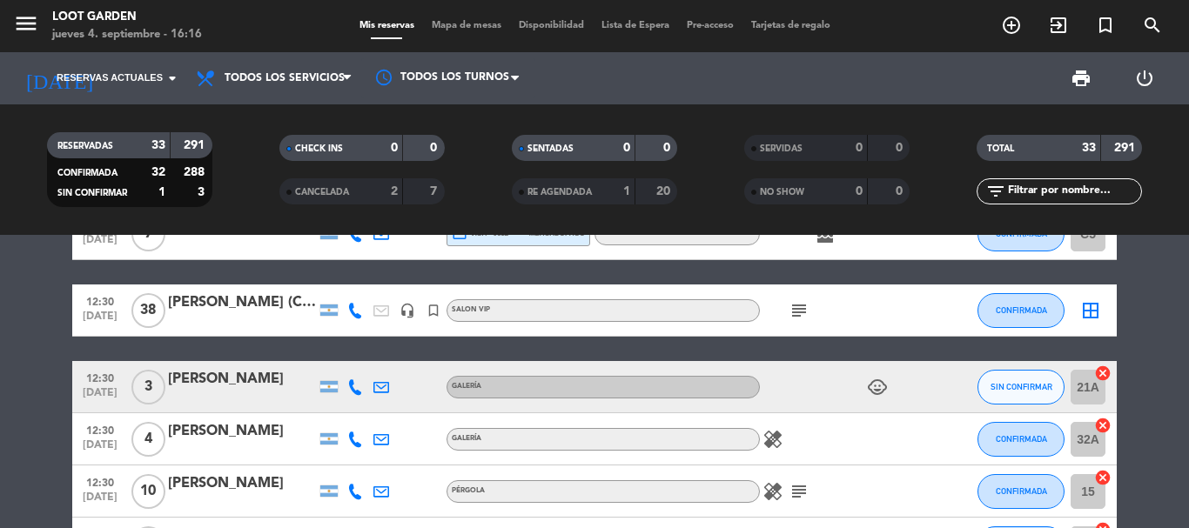
scroll to position [1045, 0]
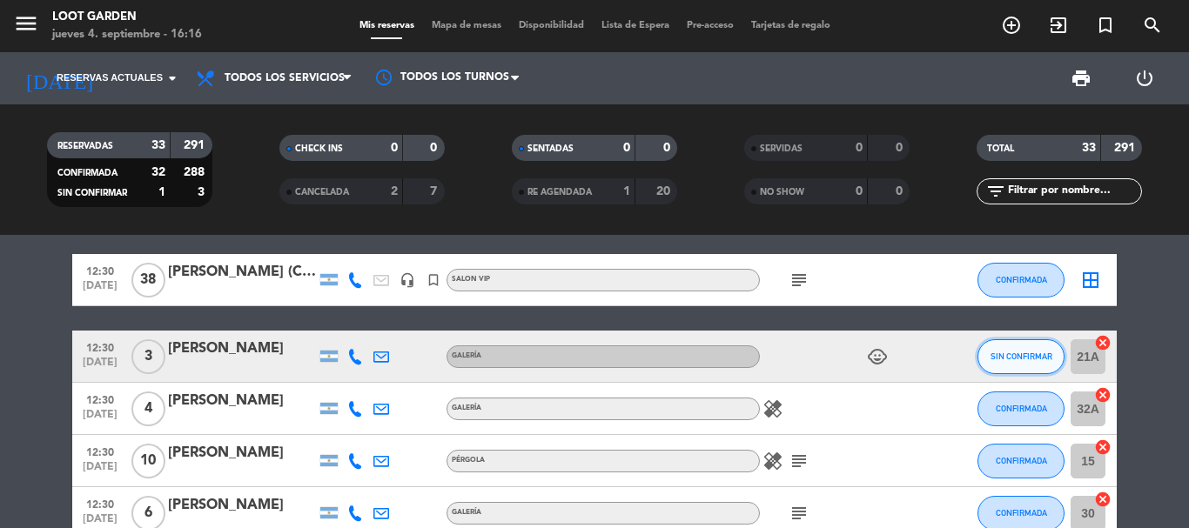
click at [1008, 363] on button "SIN CONFIRMAR" at bounding box center [1020, 356] width 87 height 35
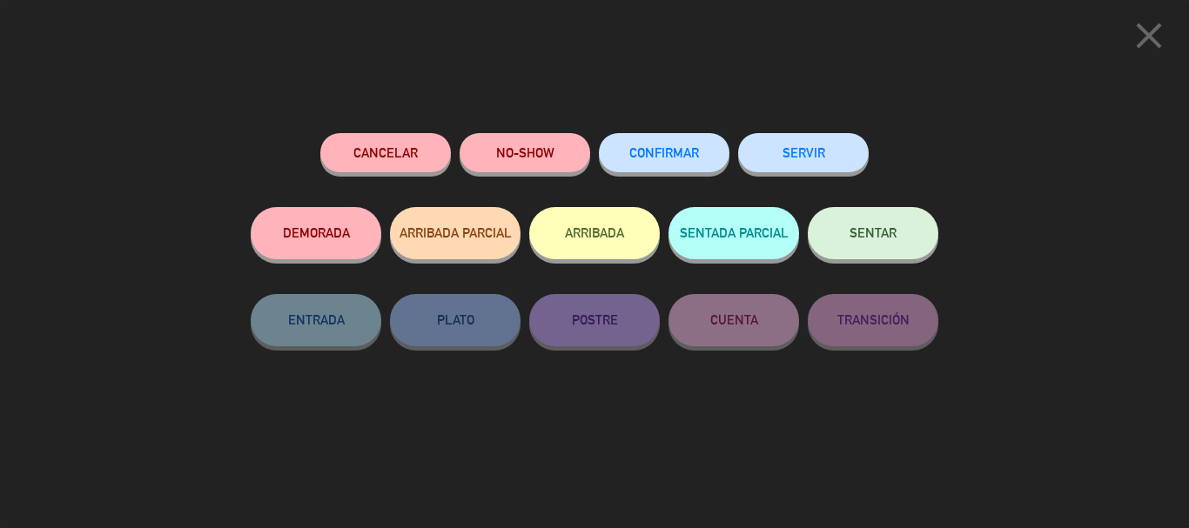
click at [655, 158] on span "CONFIRMAR" at bounding box center [664, 152] width 70 height 15
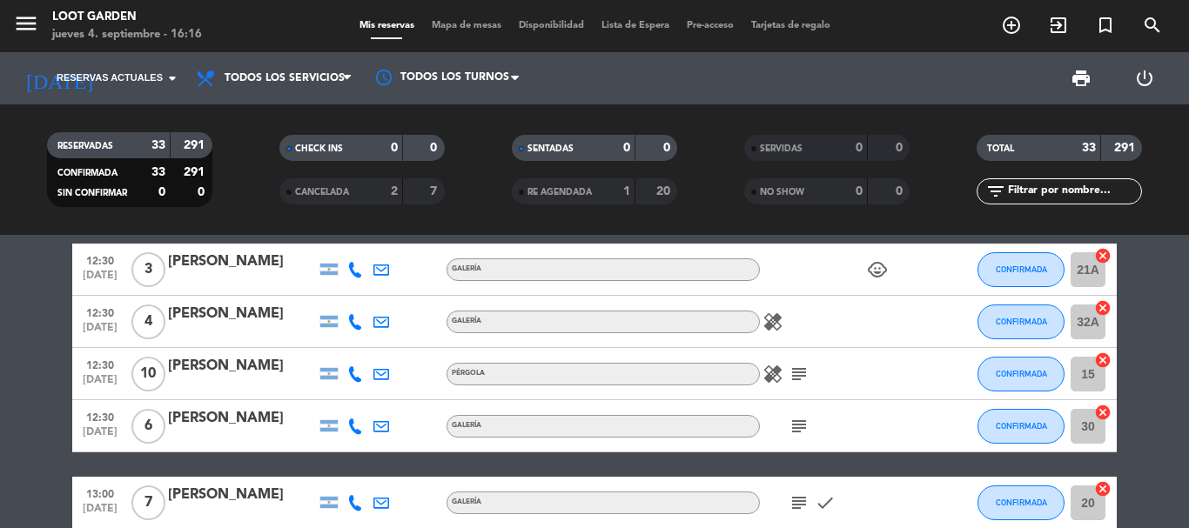
scroll to position [1219, 0]
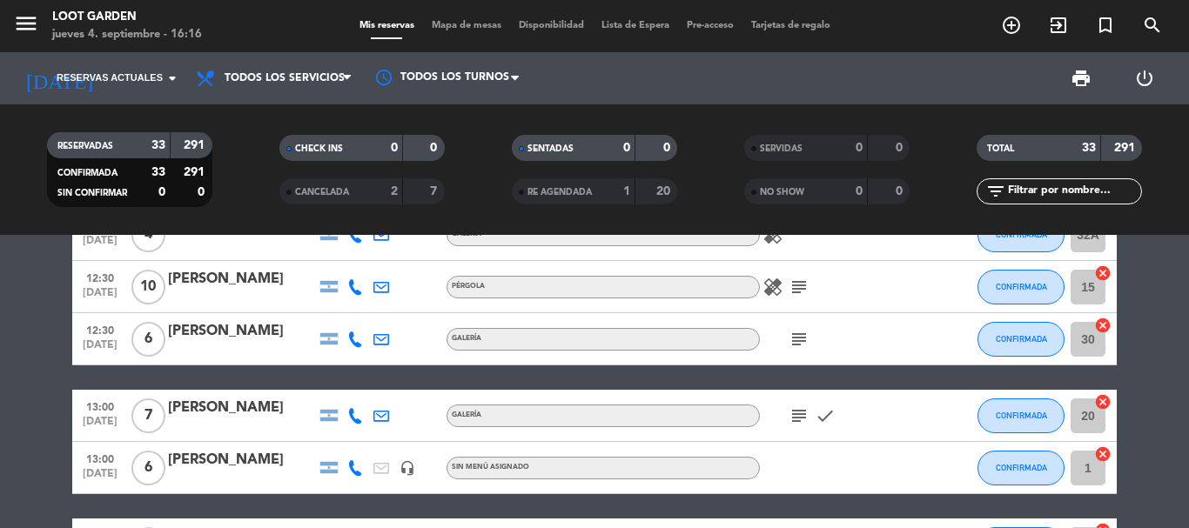
click at [796, 288] on icon "subject" at bounding box center [799, 287] width 21 height 21
click at [796, 336] on icon "subject" at bounding box center [799, 339] width 21 height 21
click at [803, 420] on icon "subject" at bounding box center [799, 416] width 21 height 21
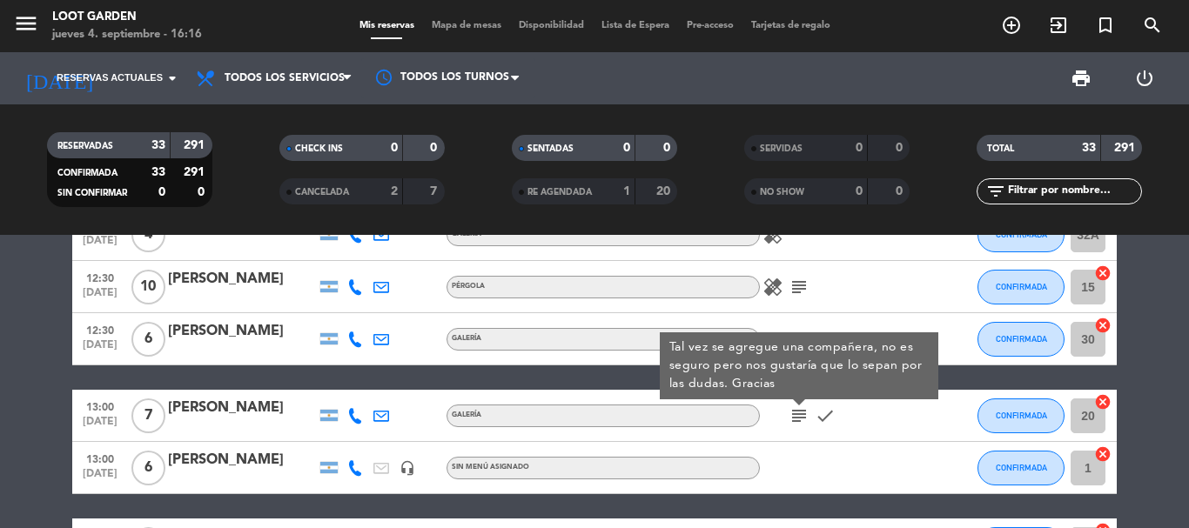
click at [803, 419] on icon "subject" at bounding box center [799, 416] width 21 height 21
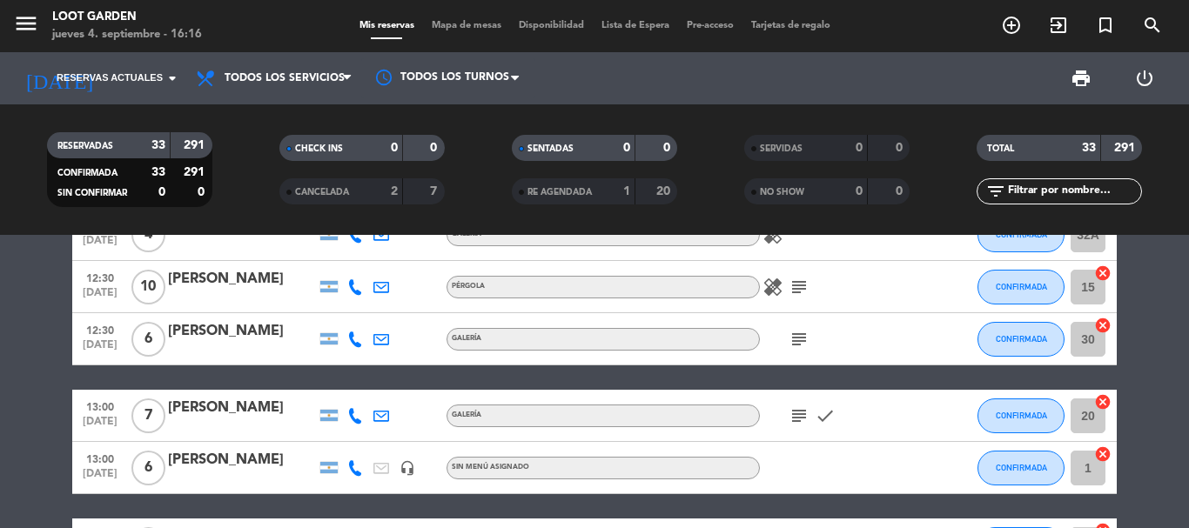
click at [812, 415] on span "check" at bounding box center [825, 416] width 26 height 21
click at [794, 416] on icon "subject" at bounding box center [799, 416] width 21 height 21
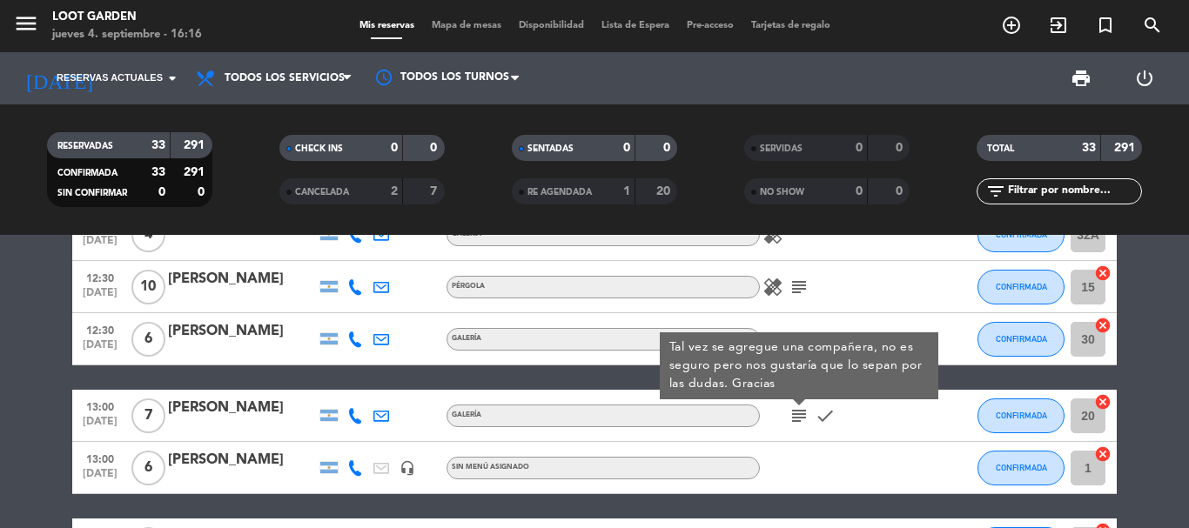
click at [796, 412] on icon "subject" at bounding box center [799, 416] width 21 height 21
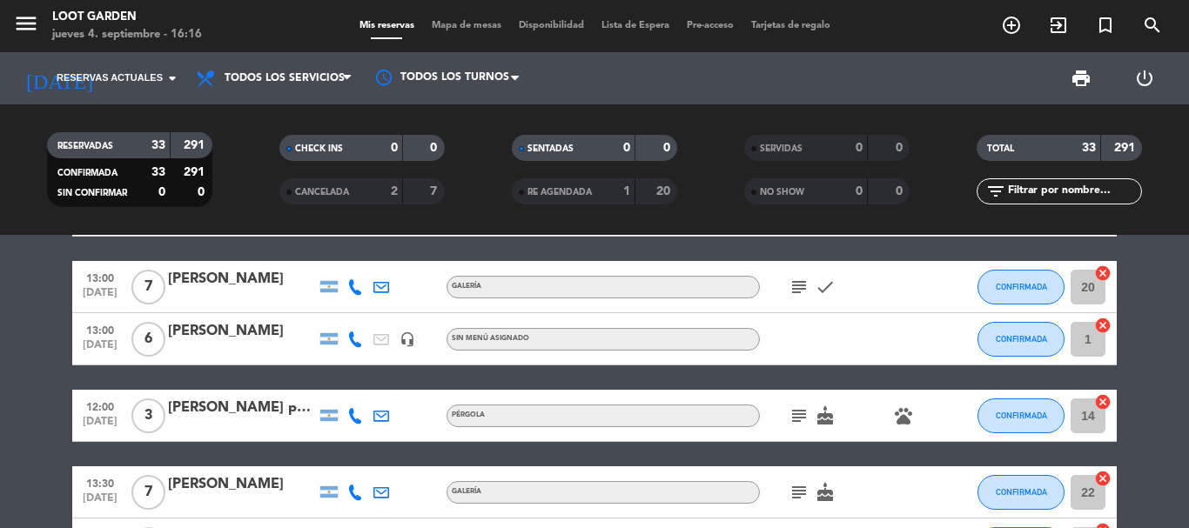
scroll to position [1393, 0]
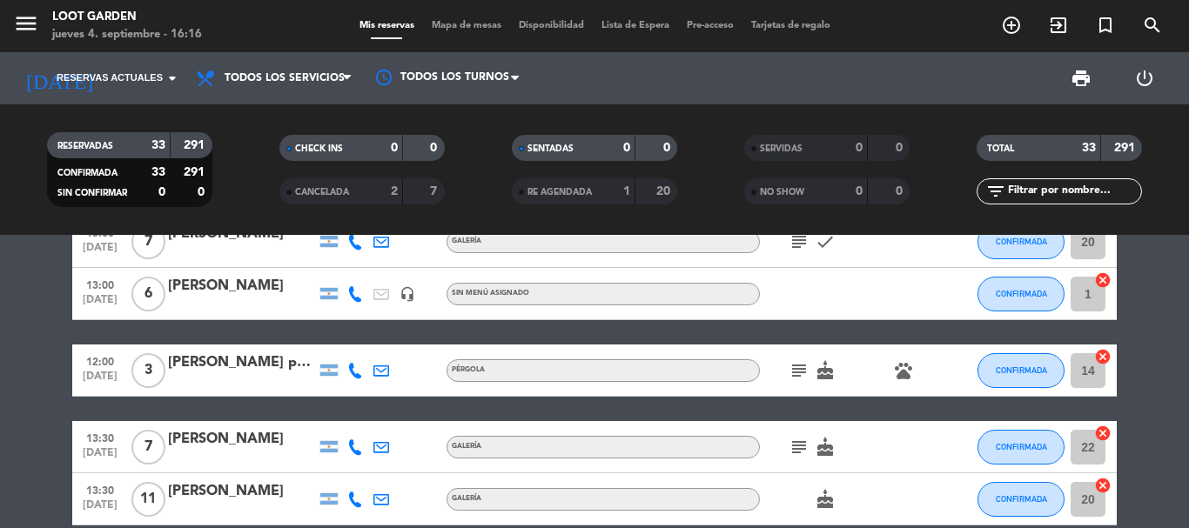
click at [803, 364] on icon "subject" at bounding box center [799, 370] width 21 height 21
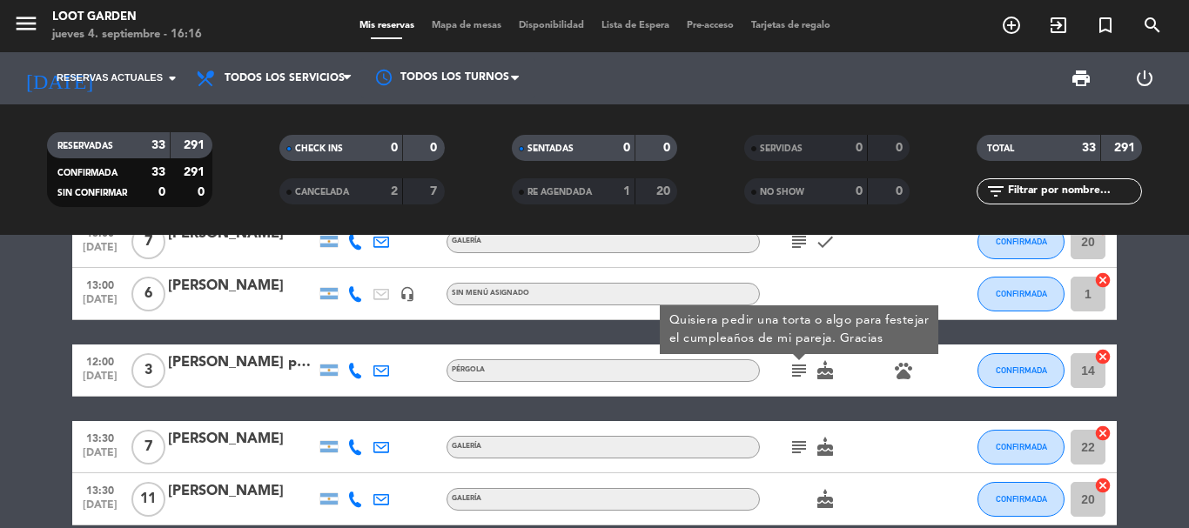
click at [803, 364] on icon "subject" at bounding box center [799, 370] width 21 height 21
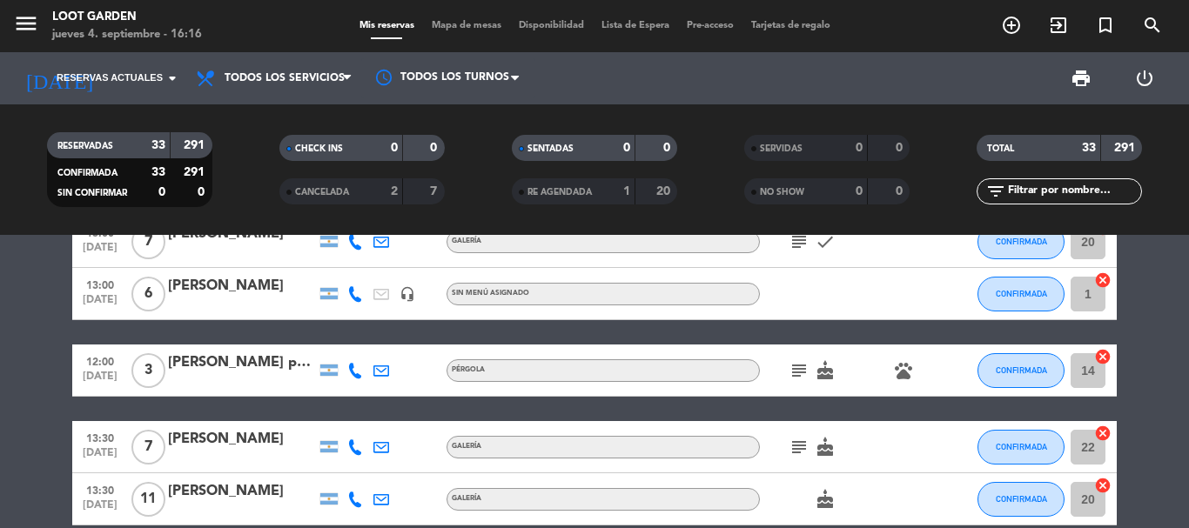
click at [793, 446] on icon "subject" at bounding box center [799, 447] width 21 height 21
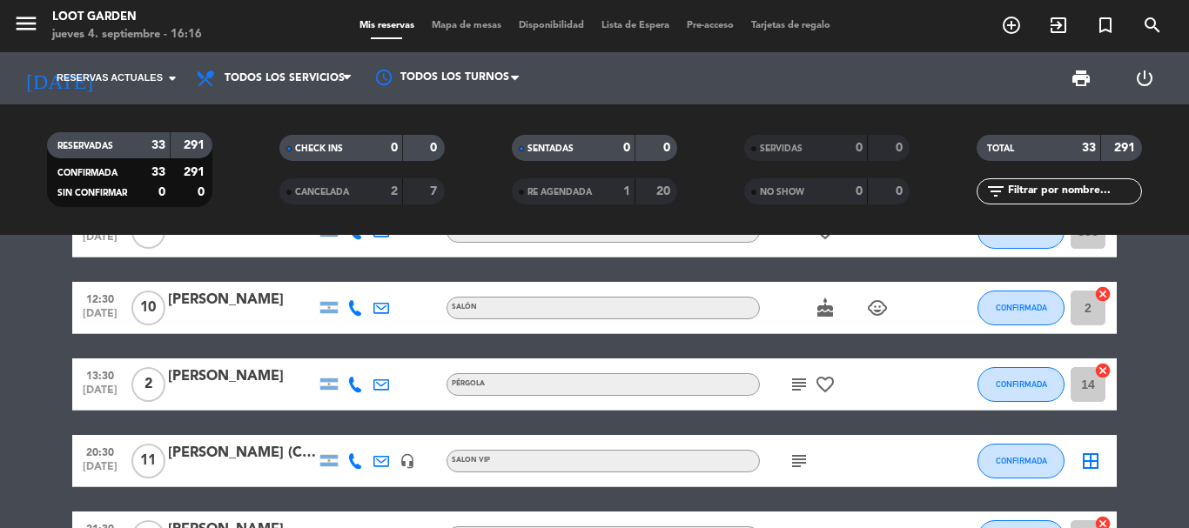
scroll to position [1741, 0]
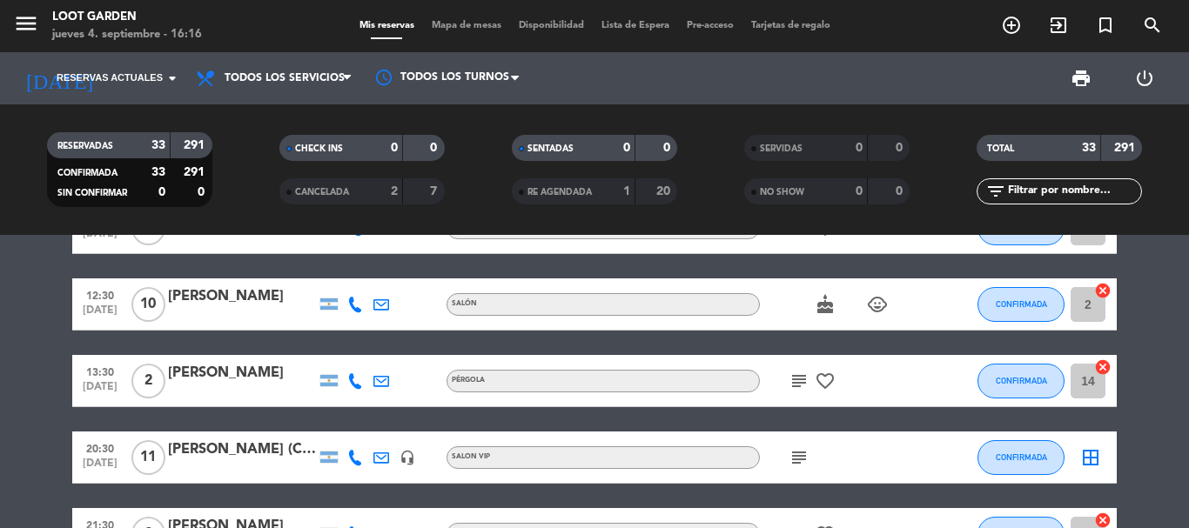
click at [789, 374] on icon "subject" at bounding box center [799, 381] width 21 height 21
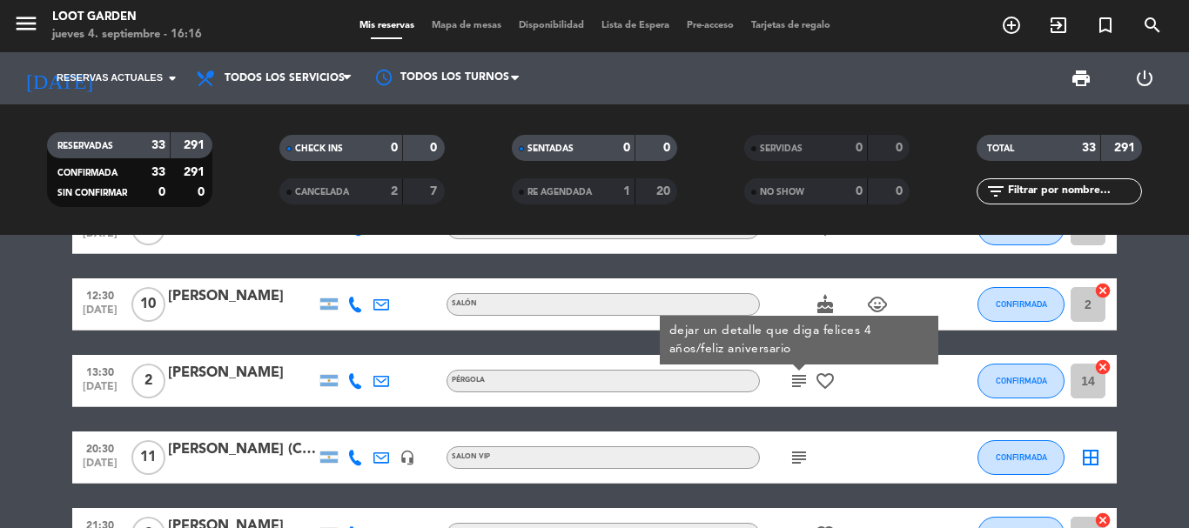
click at [799, 379] on icon "subject" at bounding box center [799, 381] width 21 height 21
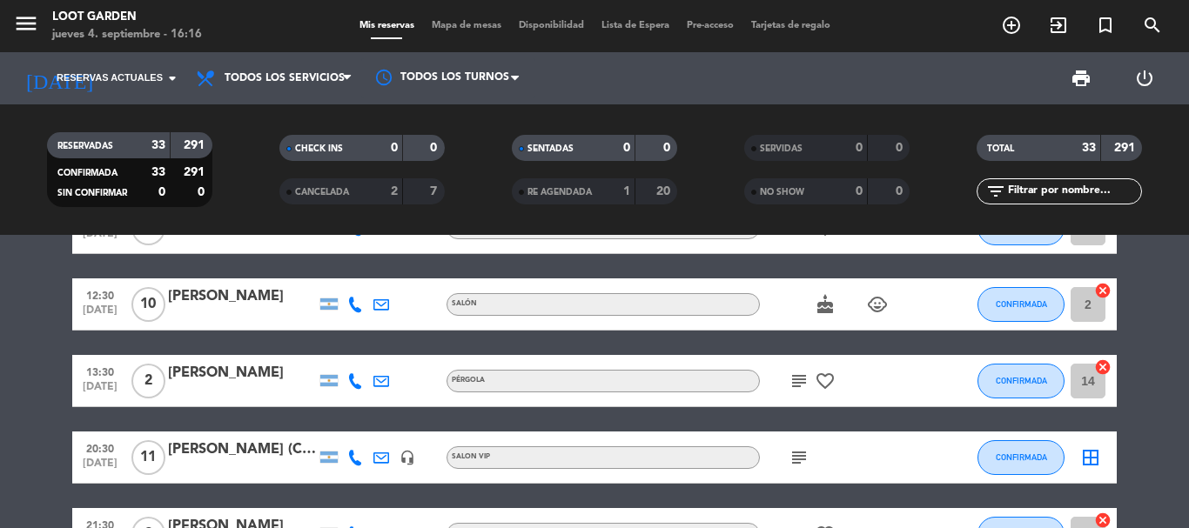
click at [803, 372] on icon "subject" at bounding box center [799, 381] width 21 height 21
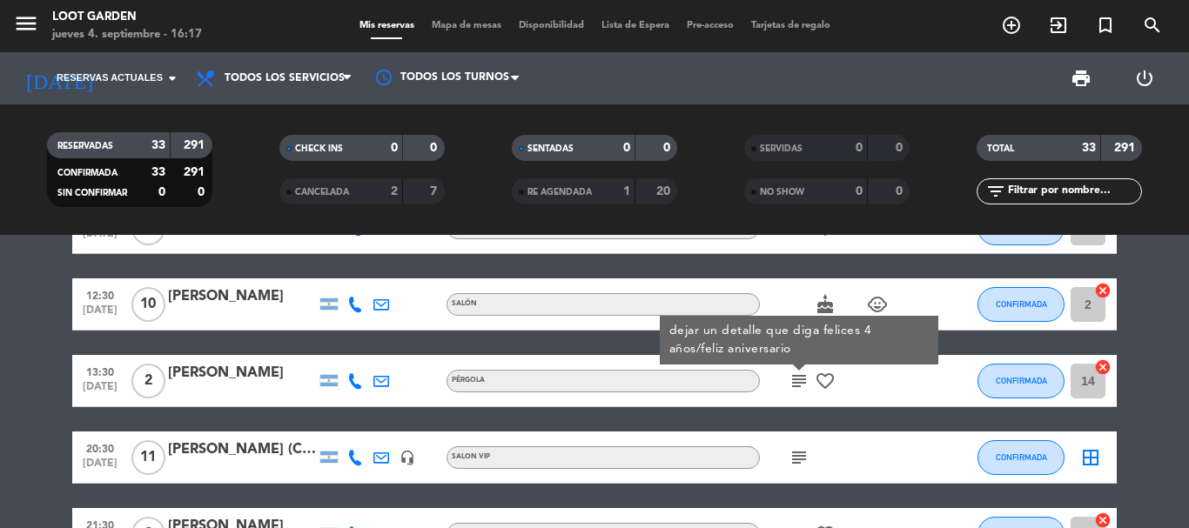
click at [800, 383] on icon "subject" at bounding box center [799, 381] width 21 height 21
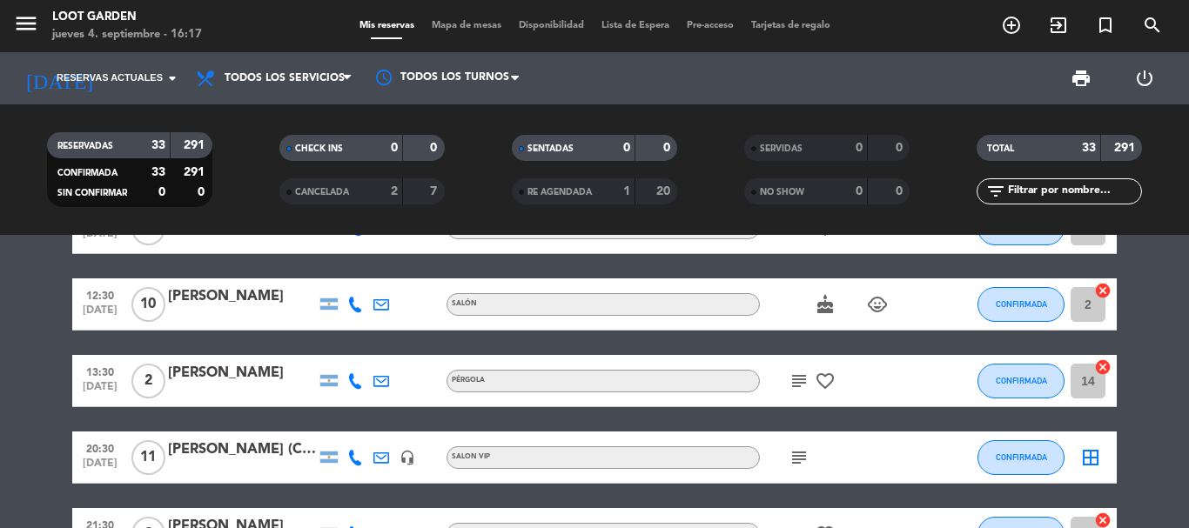
click at [797, 458] on icon "subject" at bounding box center [799, 457] width 21 height 21
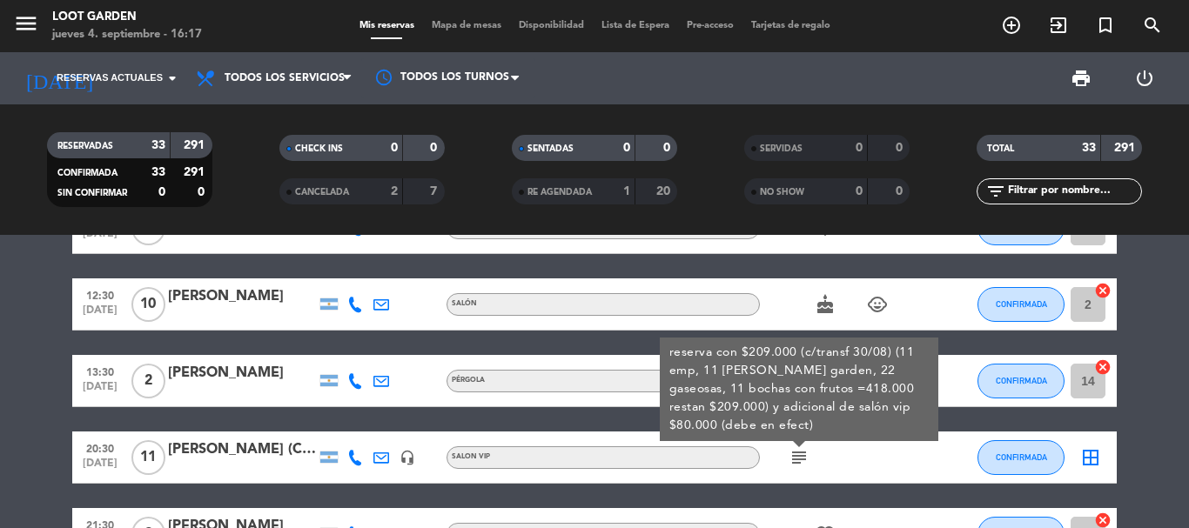
click at [797, 458] on icon "subject" at bounding box center [799, 457] width 21 height 21
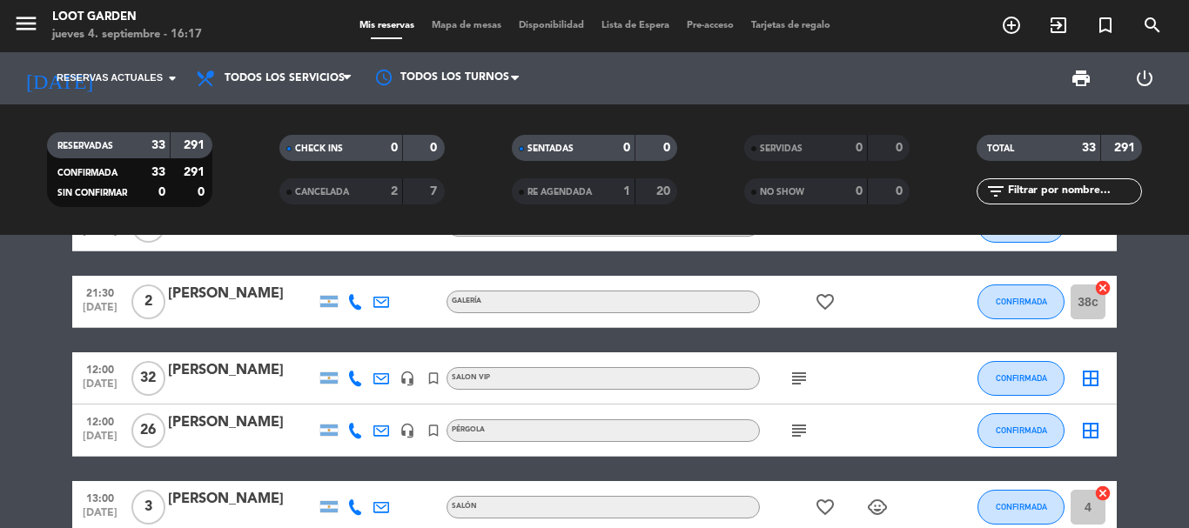
scroll to position [2002, 0]
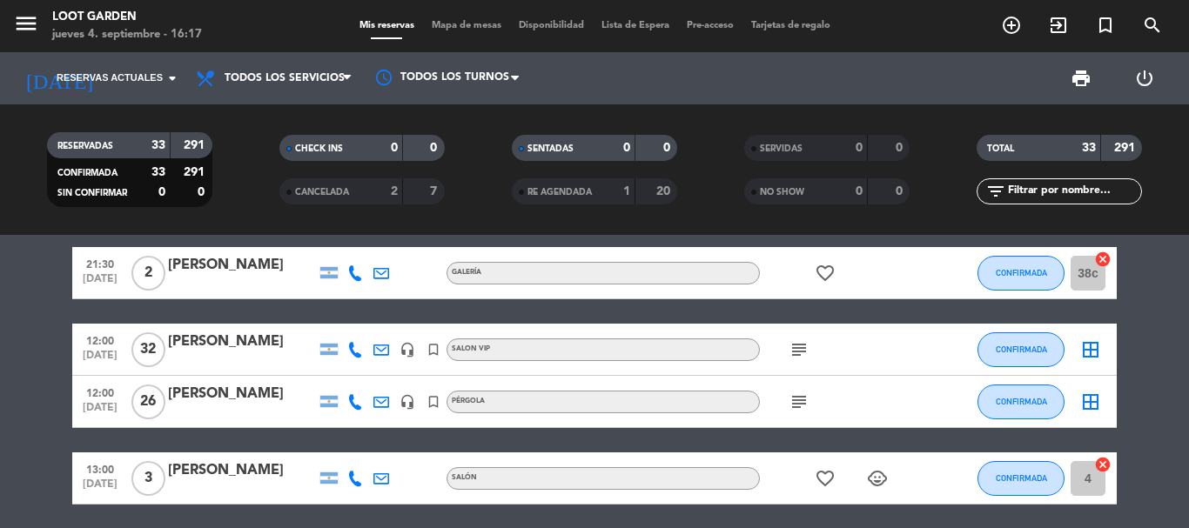
click at [802, 349] on icon "subject" at bounding box center [799, 349] width 21 height 21
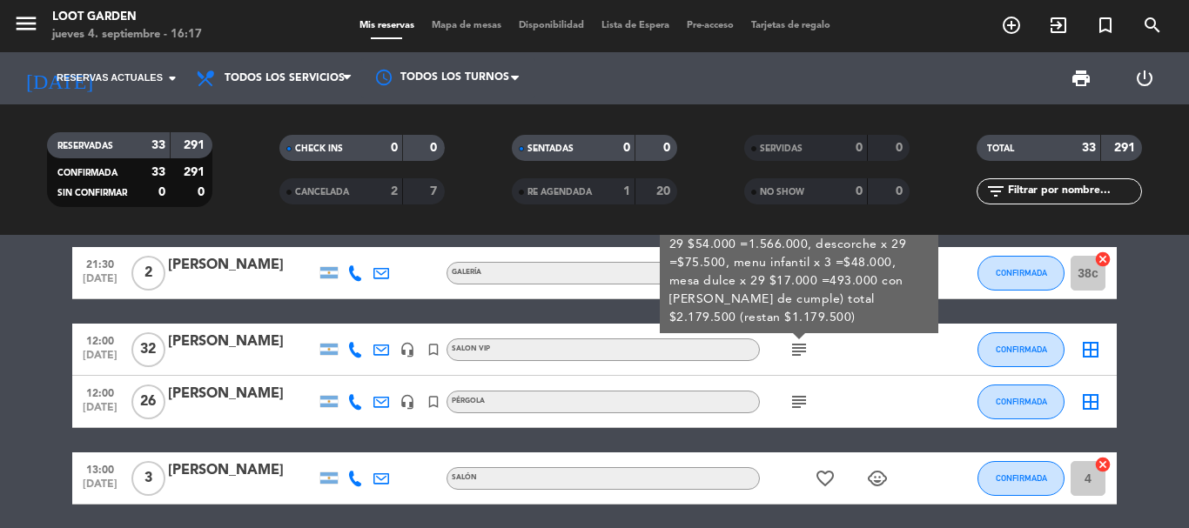
click at [795, 398] on icon "subject" at bounding box center [799, 402] width 21 height 21
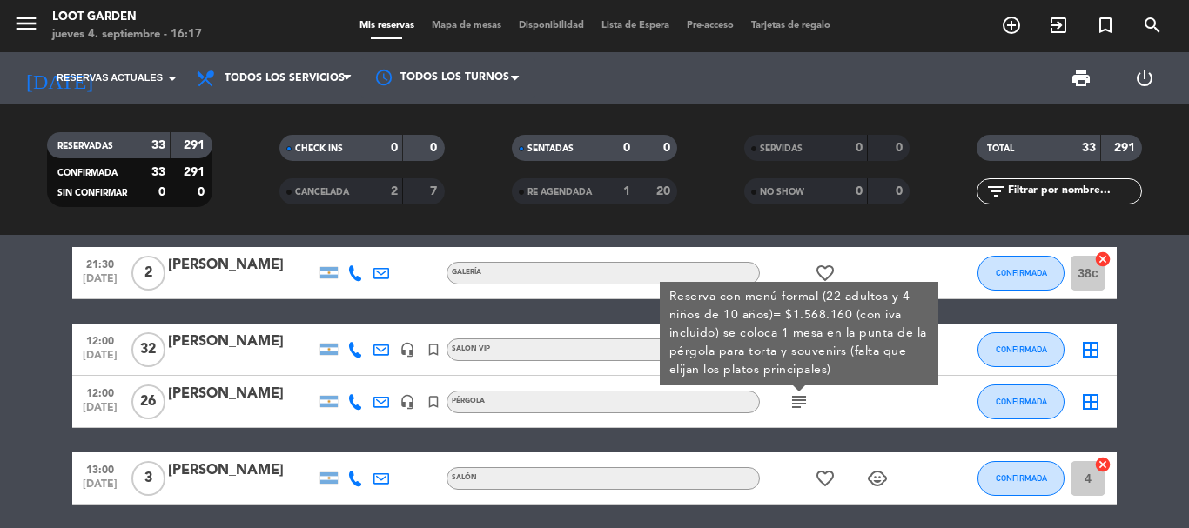
click at [795, 398] on icon "subject" at bounding box center [799, 402] width 21 height 21
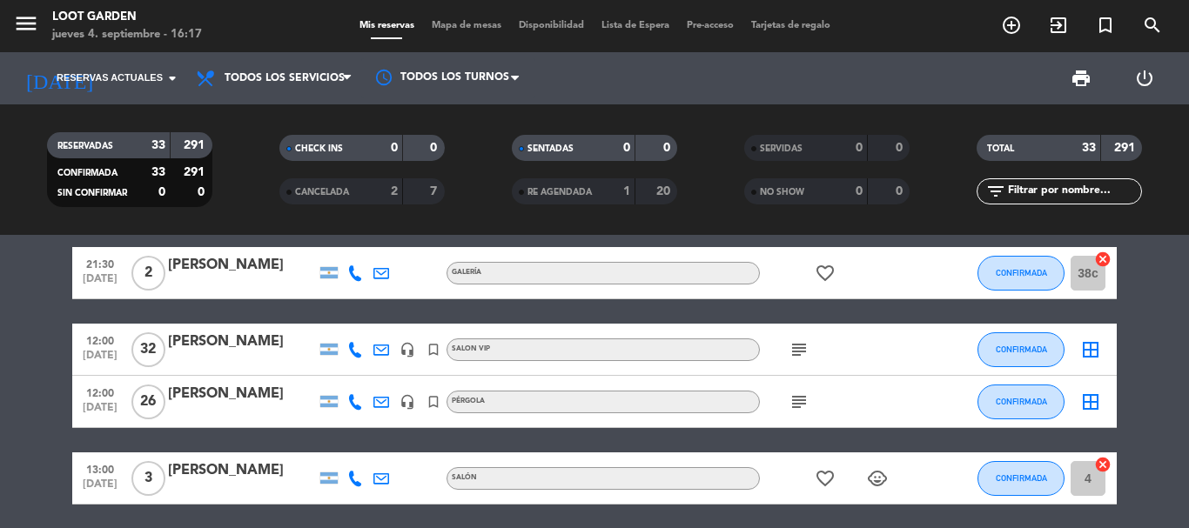
click at [795, 398] on icon "subject" at bounding box center [799, 402] width 21 height 21
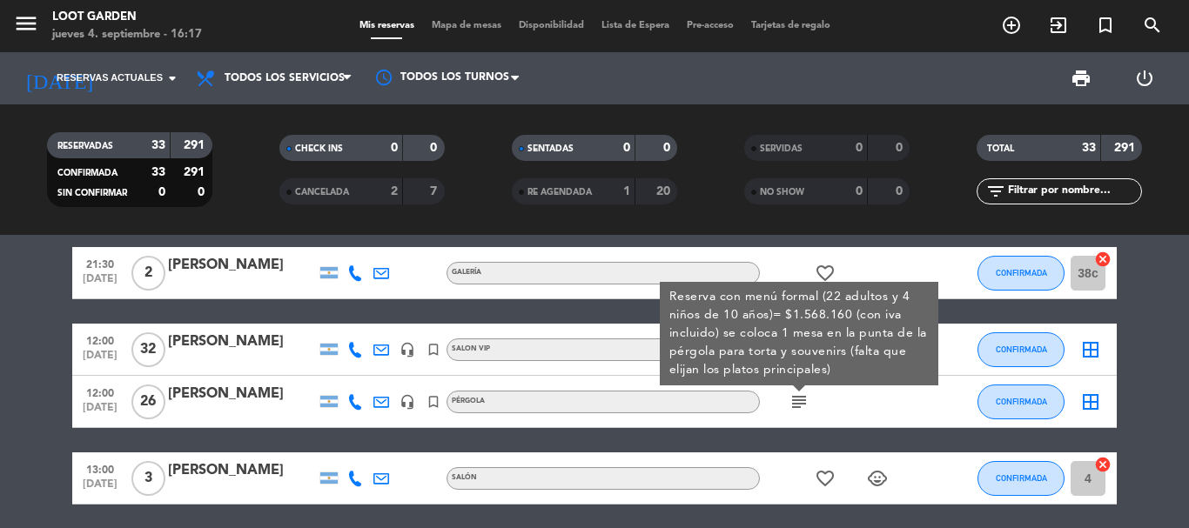
click at [795, 398] on icon "subject" at bounding box center [799, 402] width 21 height 21
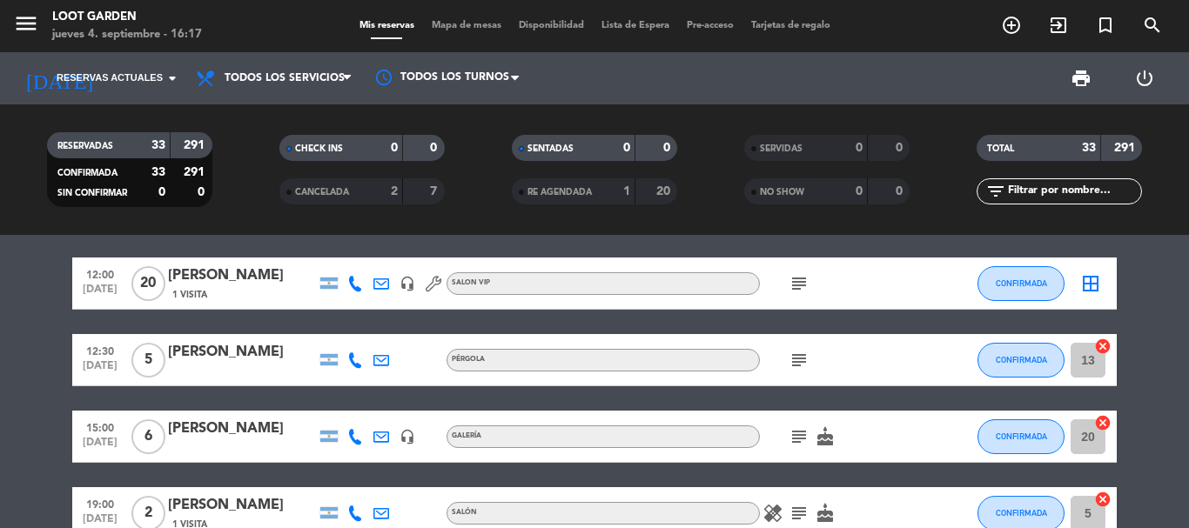
scroll to position [0, 0]
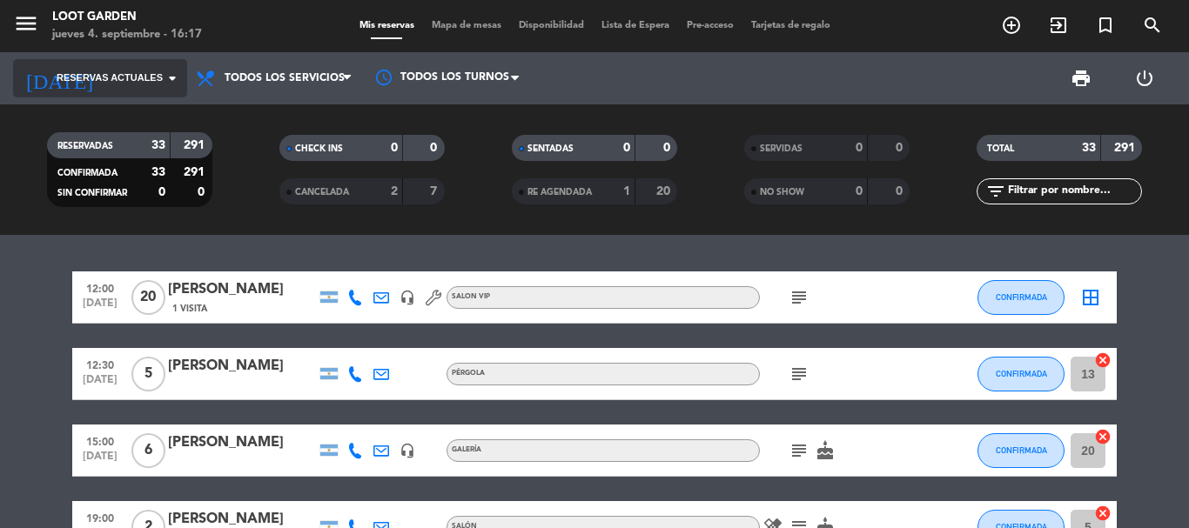
click at [118, 77] on span "Reservas actuales" at bounding box center [110, 79] width 106 height 16
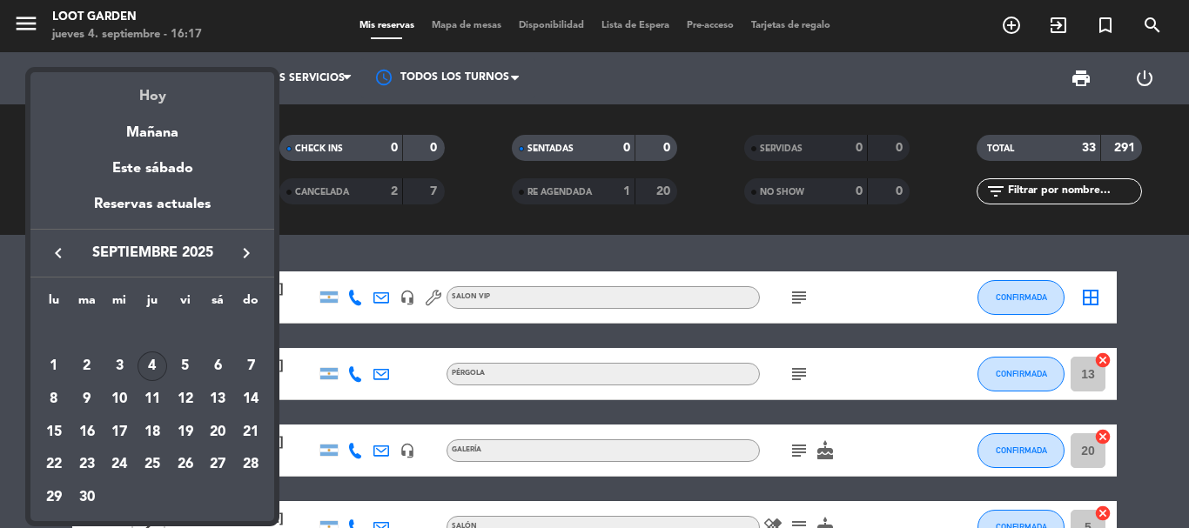
click at [139, 95] on div "Hoy" at bounding box center [152, 90] width 244 height 36
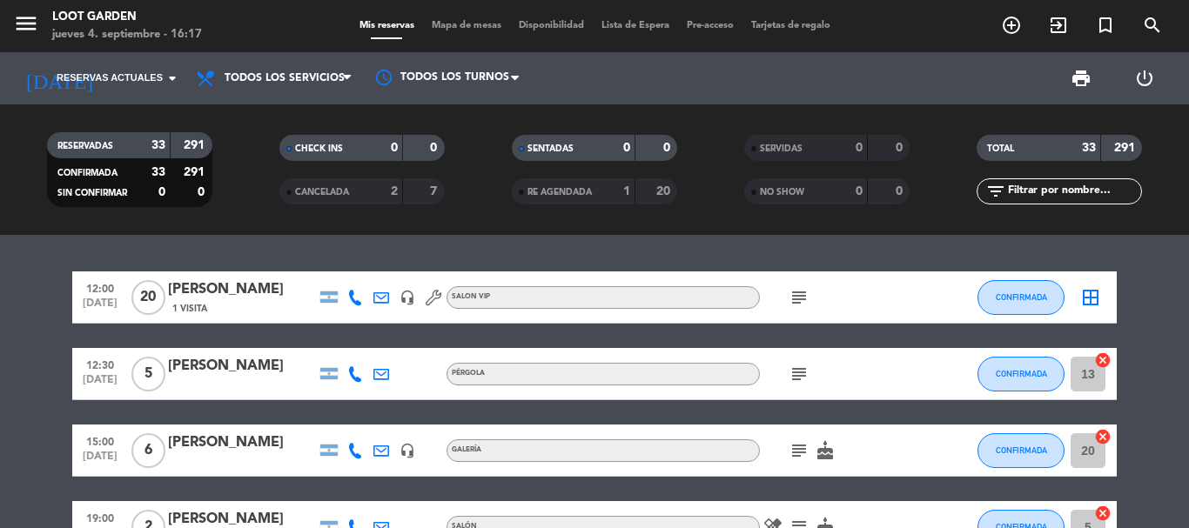
type input "[DEMOGRAPHIC_DATA][DATE]"
